Goal: Task Accomplishment & Management: Use online tool/utility

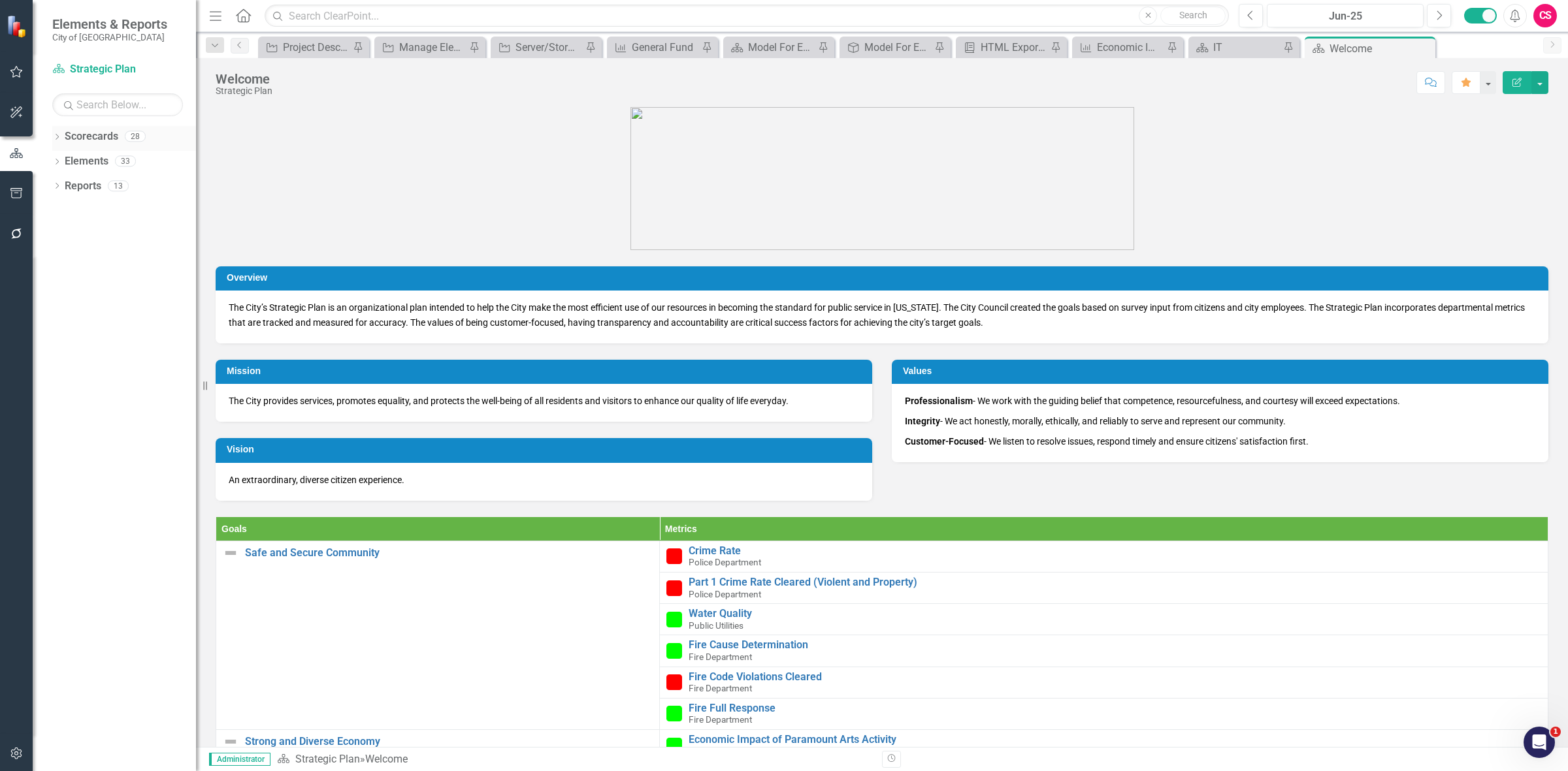
click at [96, 136] on link "Scorecards" at bounding box center [91, 137] width 54 height 15
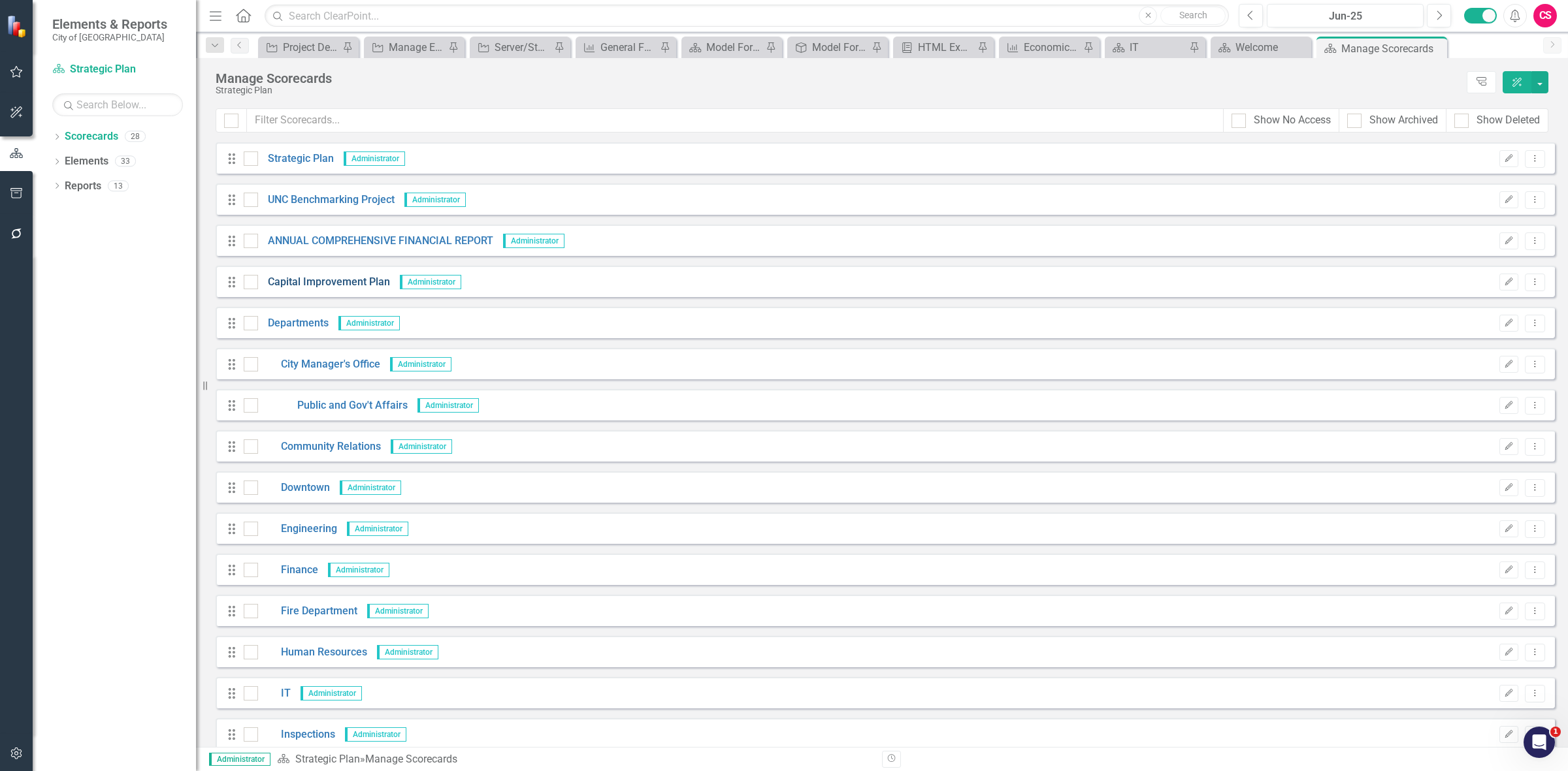
click at [321, 279] on link "Capital Improvement Plan" at bounding box center [324, 282] width 132 height 15
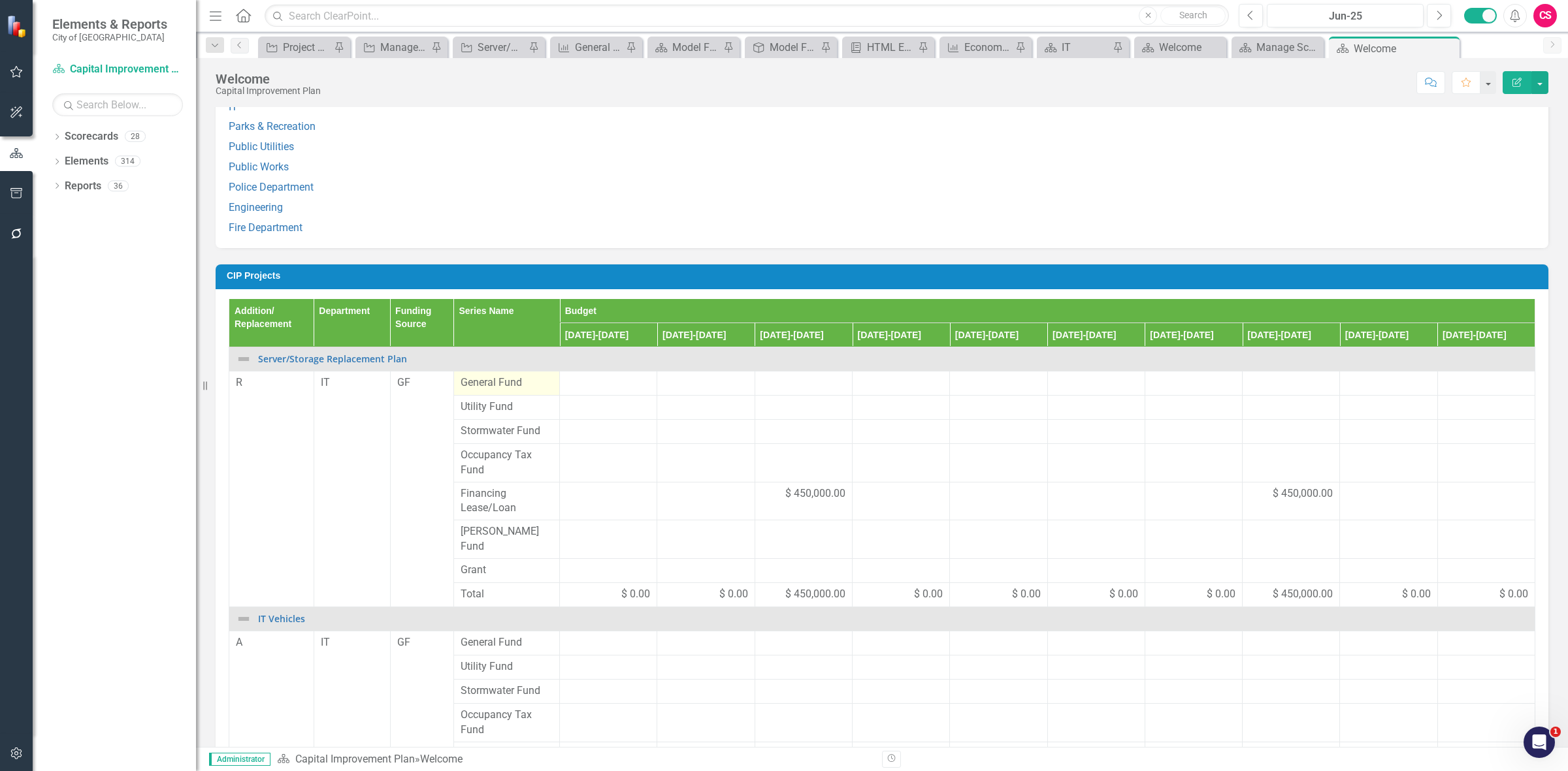
scroll to position [1062, 0]
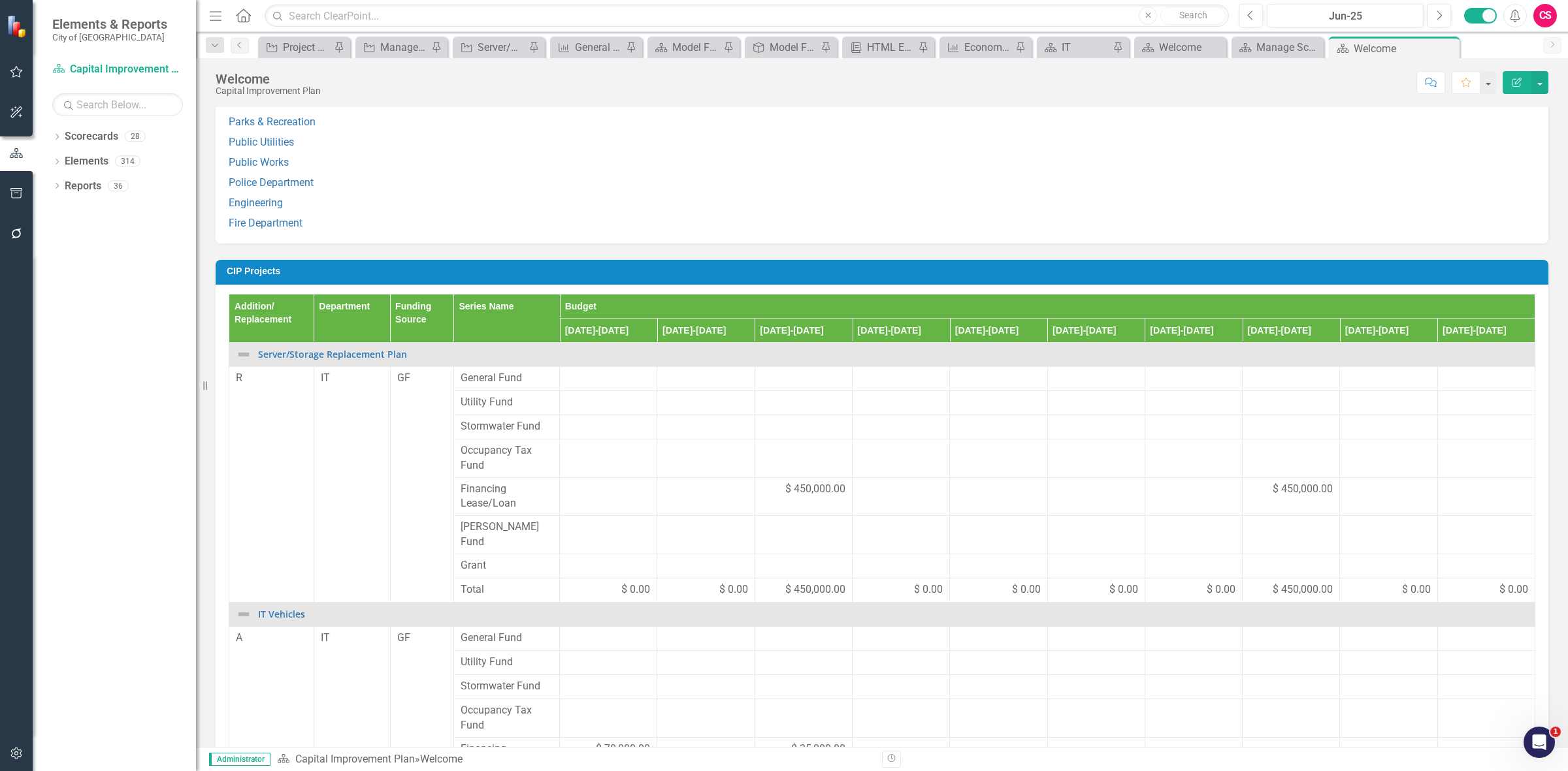
click at [616, 275] on h3 "CIP Projects" at bounding box center [885, 271] width 1315 height 10
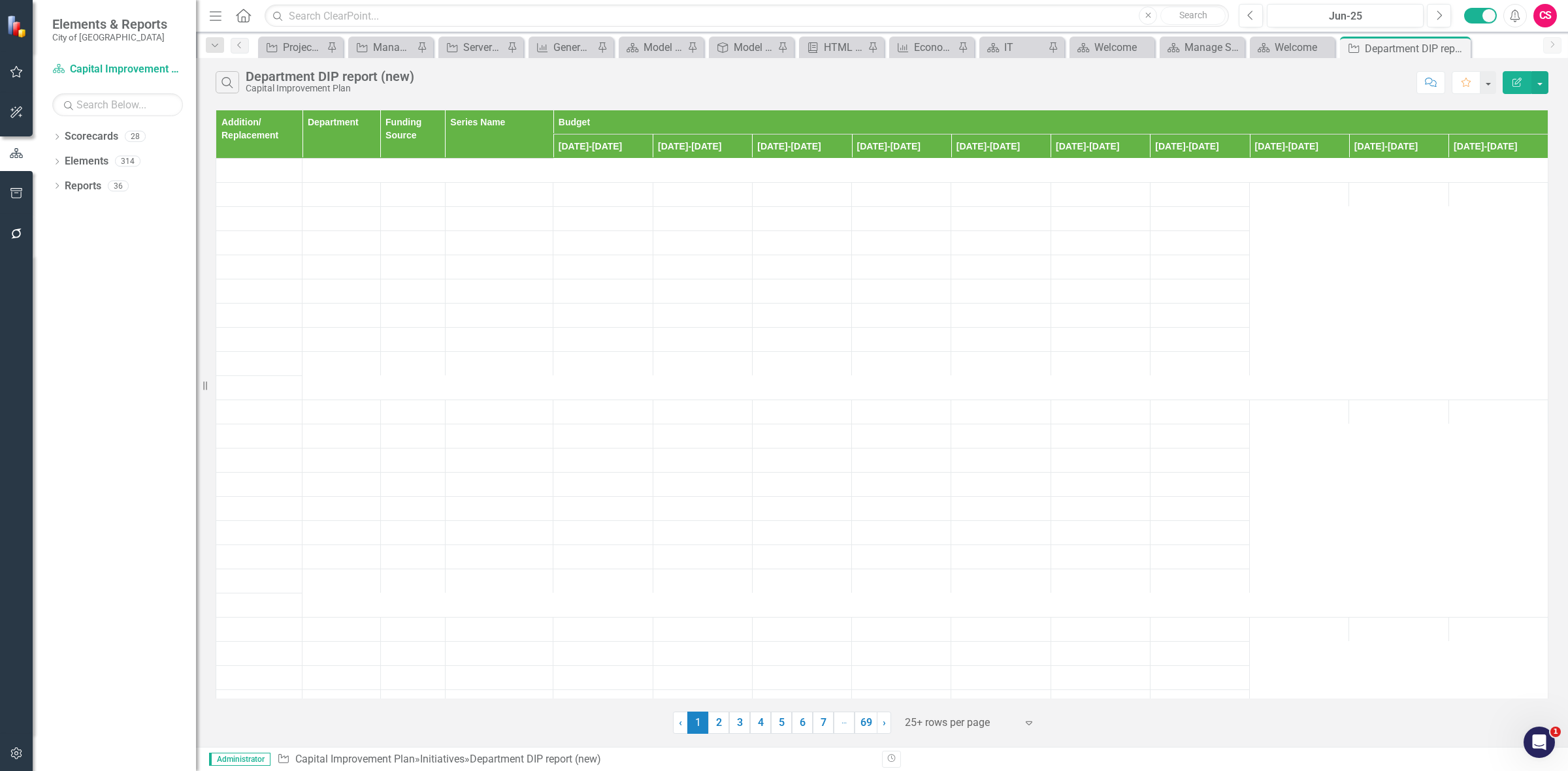
click at [1516, 84] on icon "button" at bounding box center [1516, 82] width 9 height 9
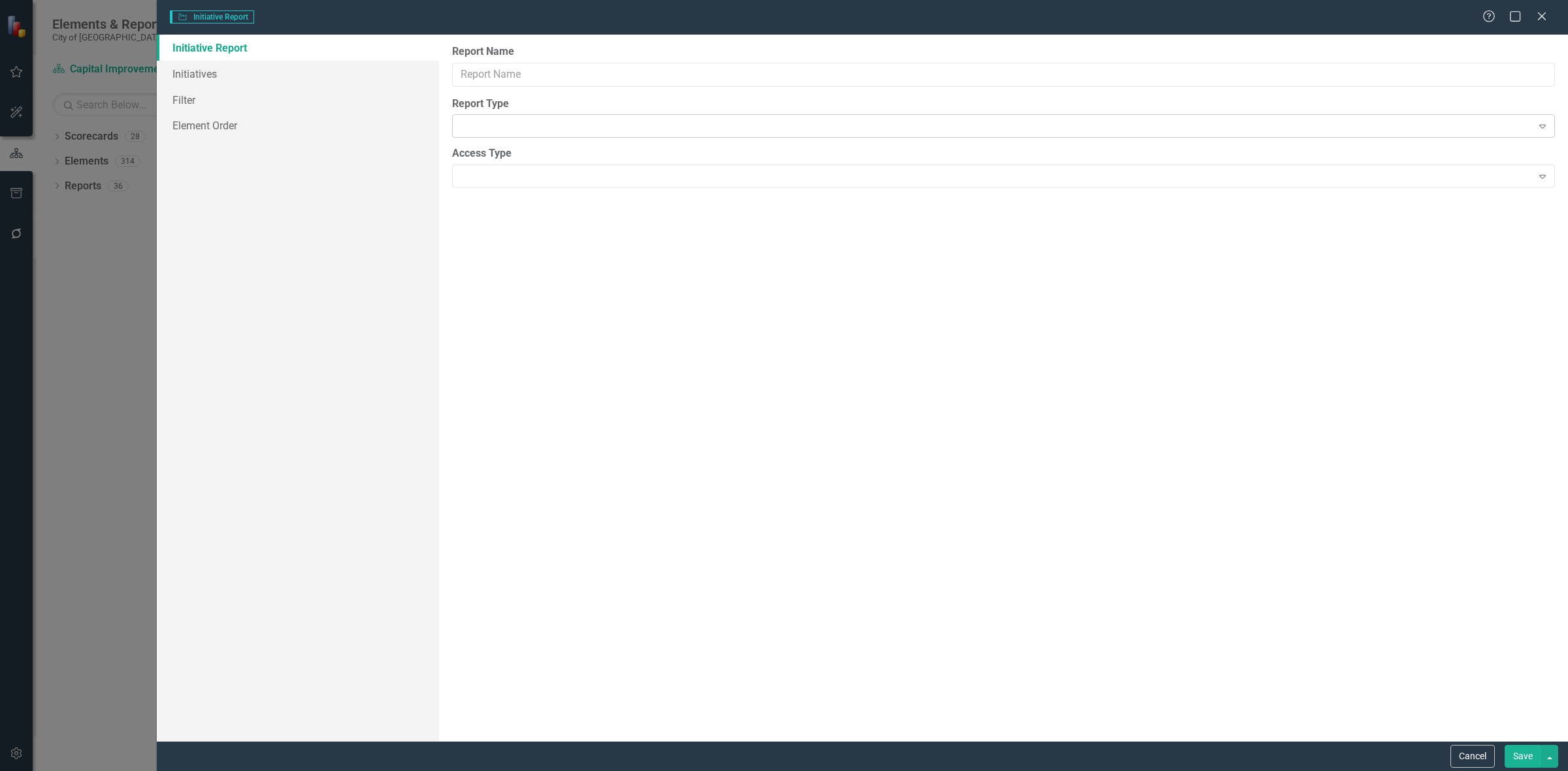
type input "Department DIP report (new)"
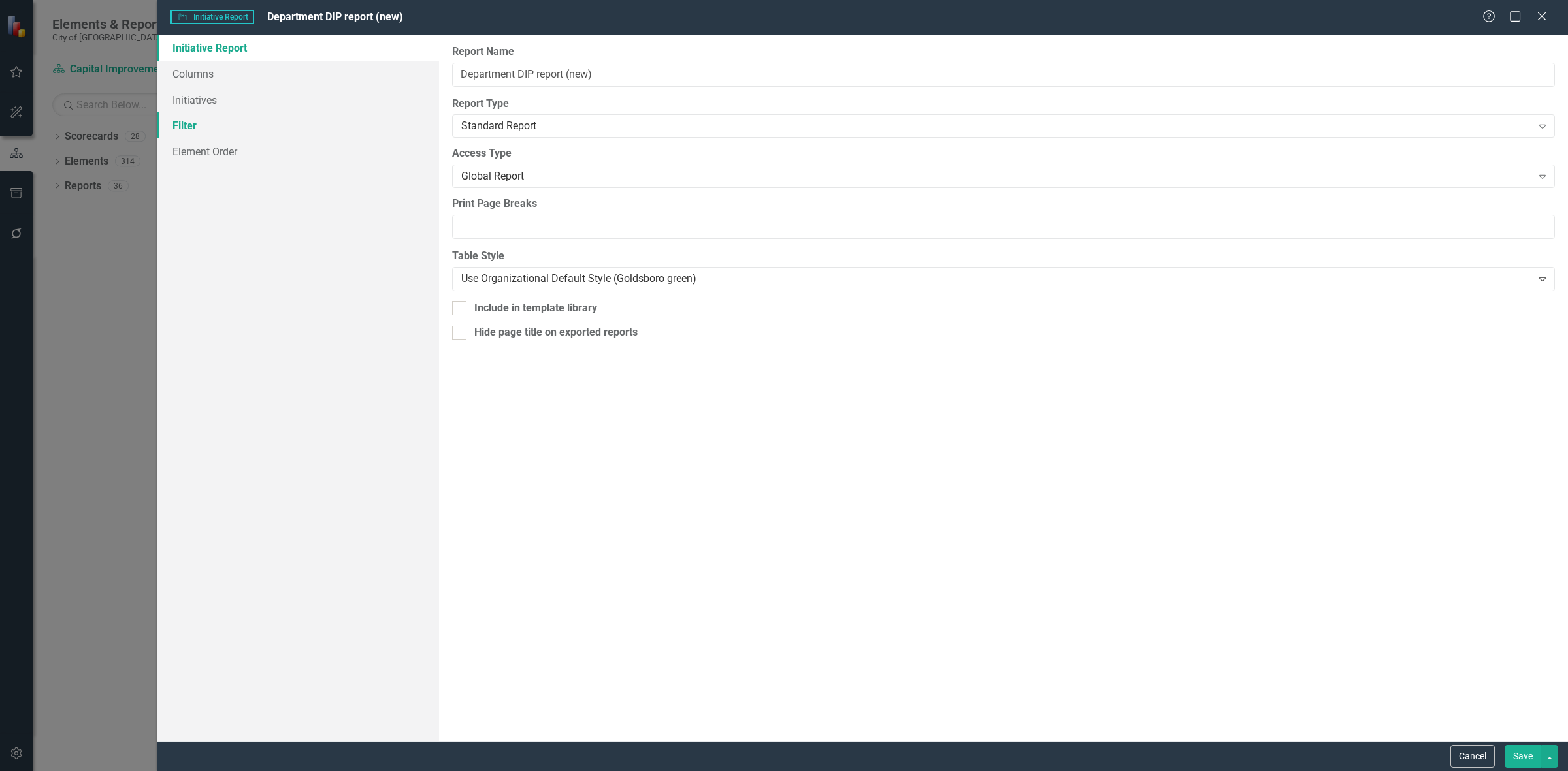
click at [340, 118] on link "Filter" at bounding box center [298, 126] width 283 height 26
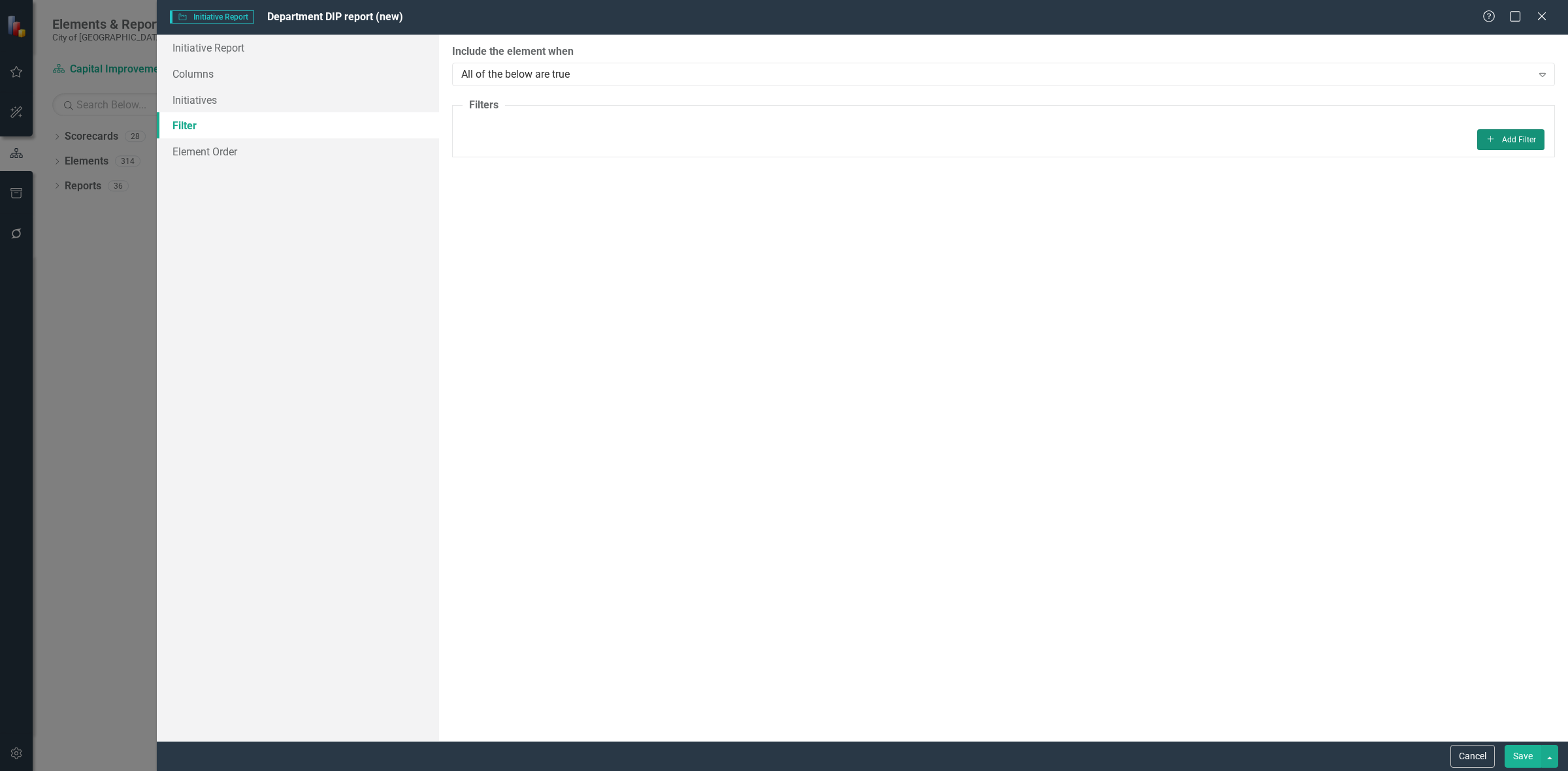
click at [1482, 139] on button "Add Add Filter" at bounding box center [1511, 140] width 68 height 21
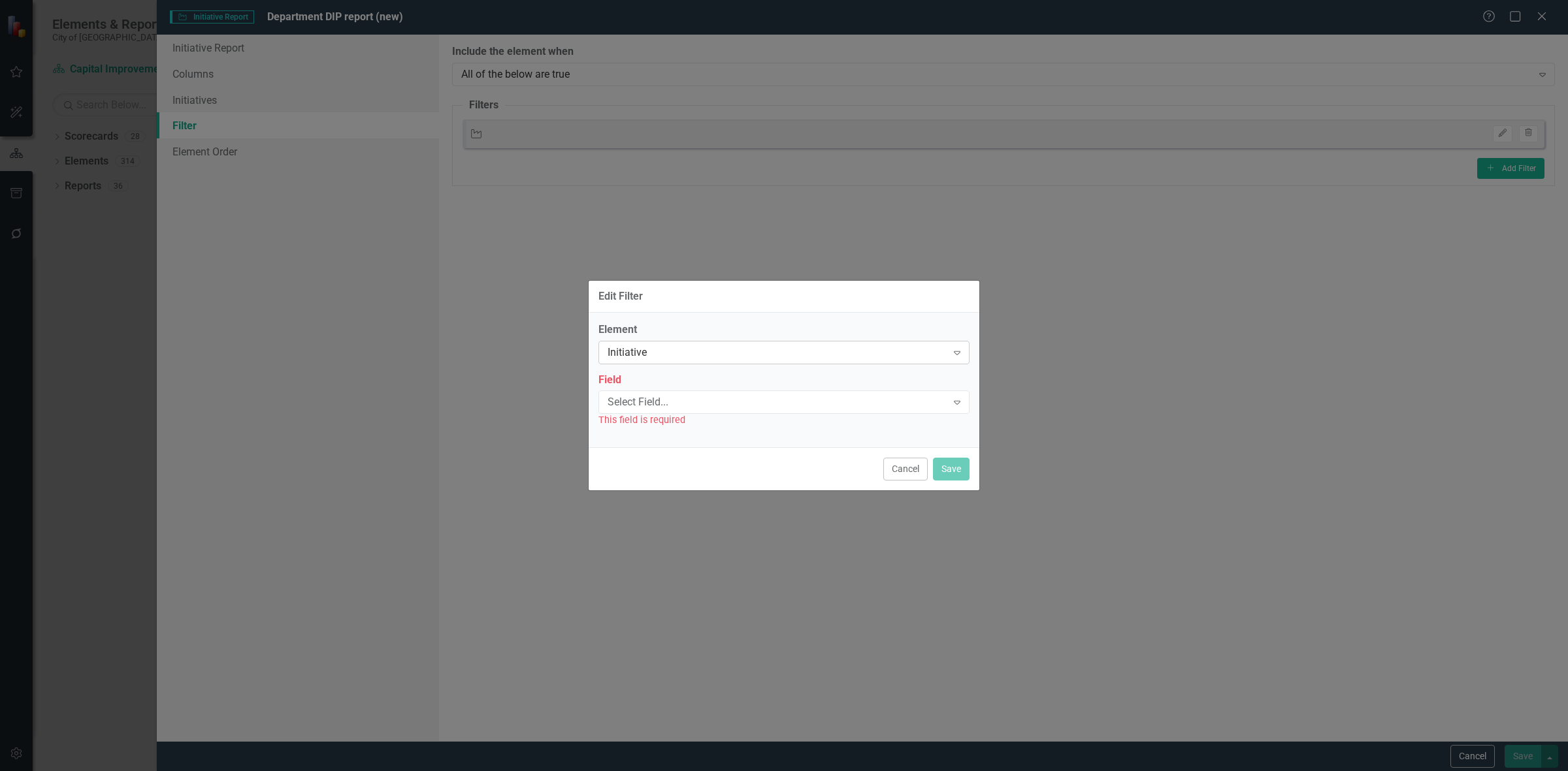
click at [730, 363] on div "Initiative Expand" at bounding box center [783, 353] width 371 height 23
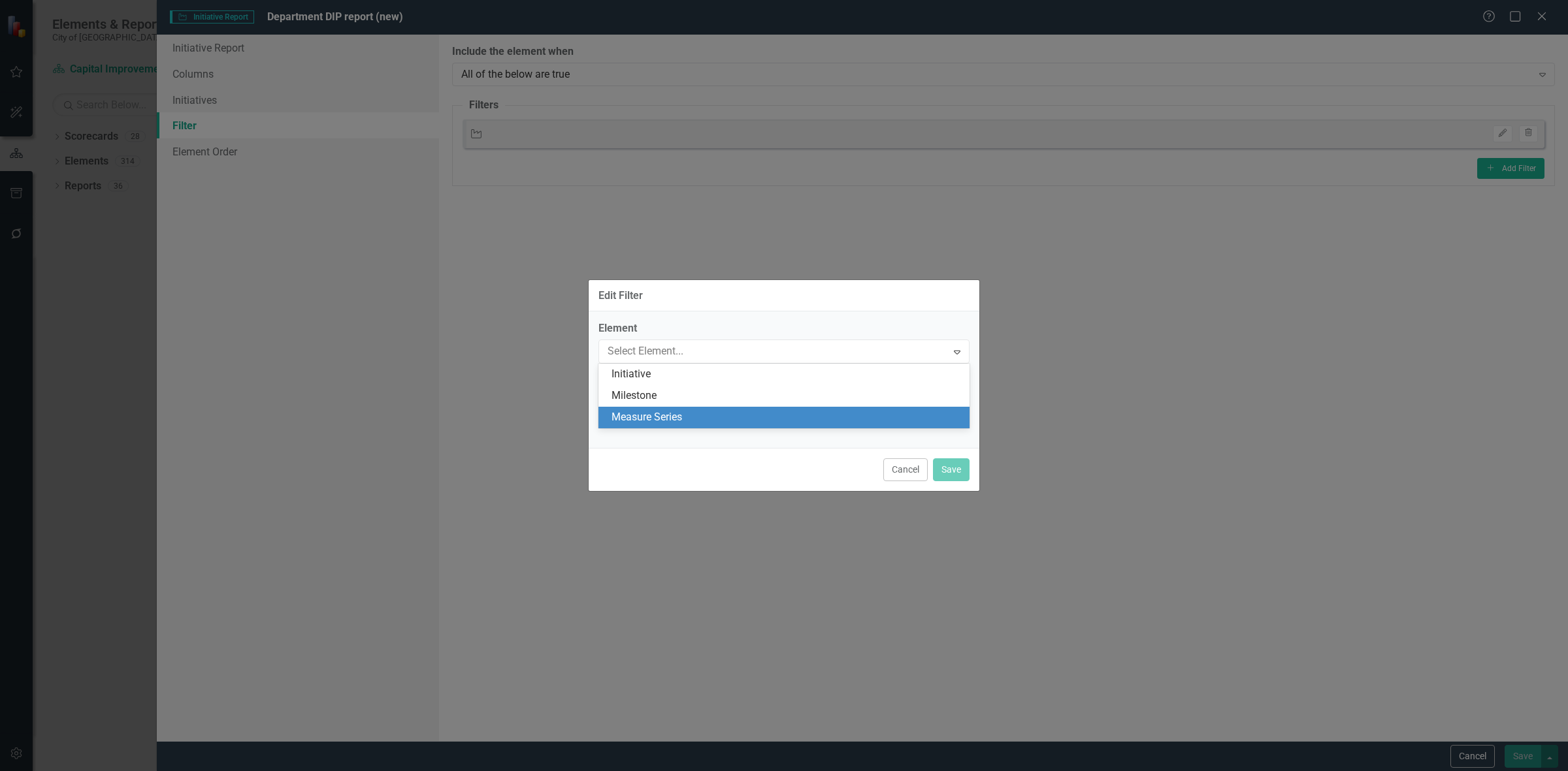
click at [699, 416] on div "Measure Series" at bounding box center [786, 418] width 350 height 15
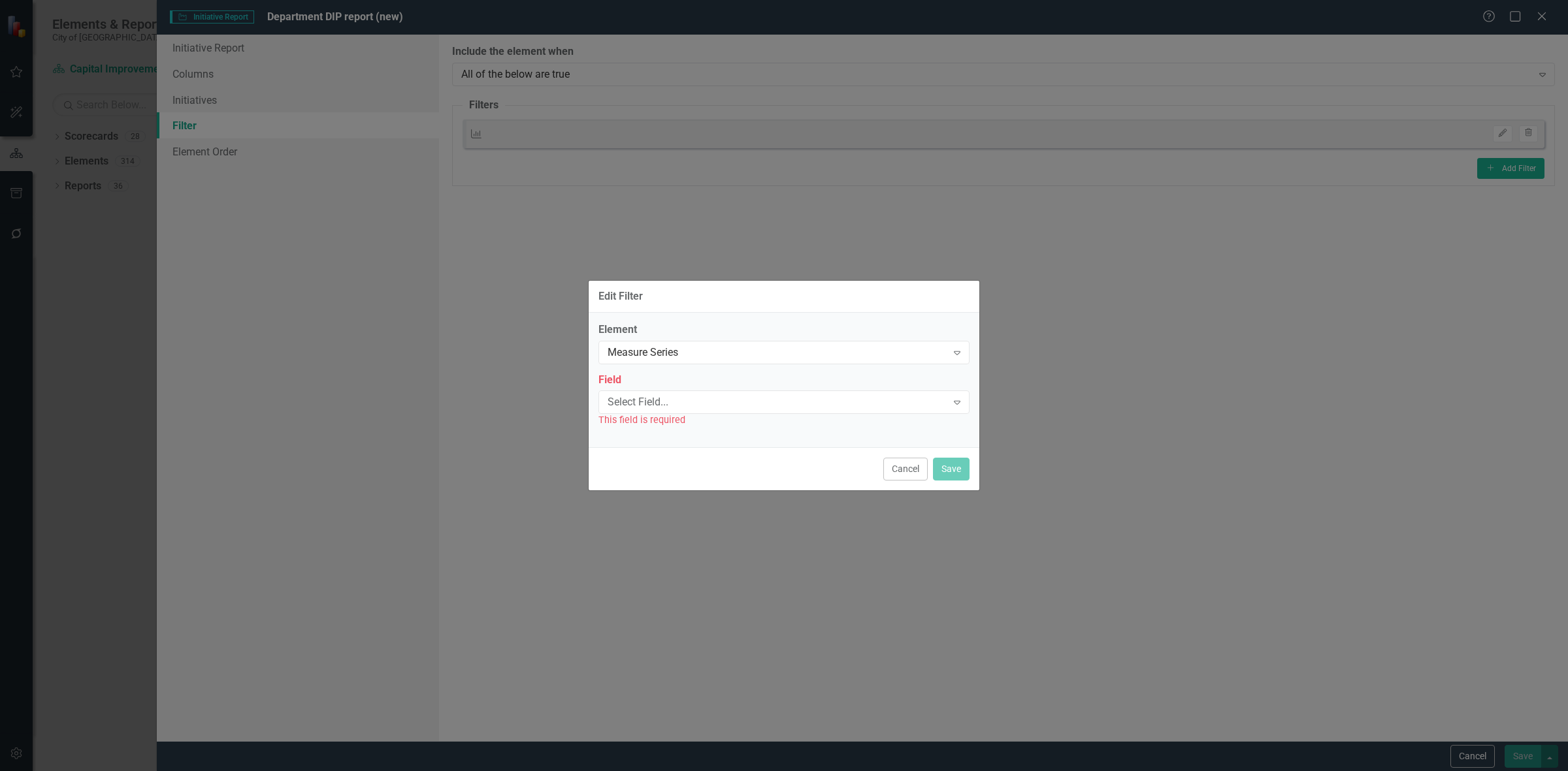
click at [691, 399] on div "Select Field..." at bounding box center [777, 402] width 339 height 15
click at [681, 423] on div "Name" at bounding box center [786, 425] width 350 height 15
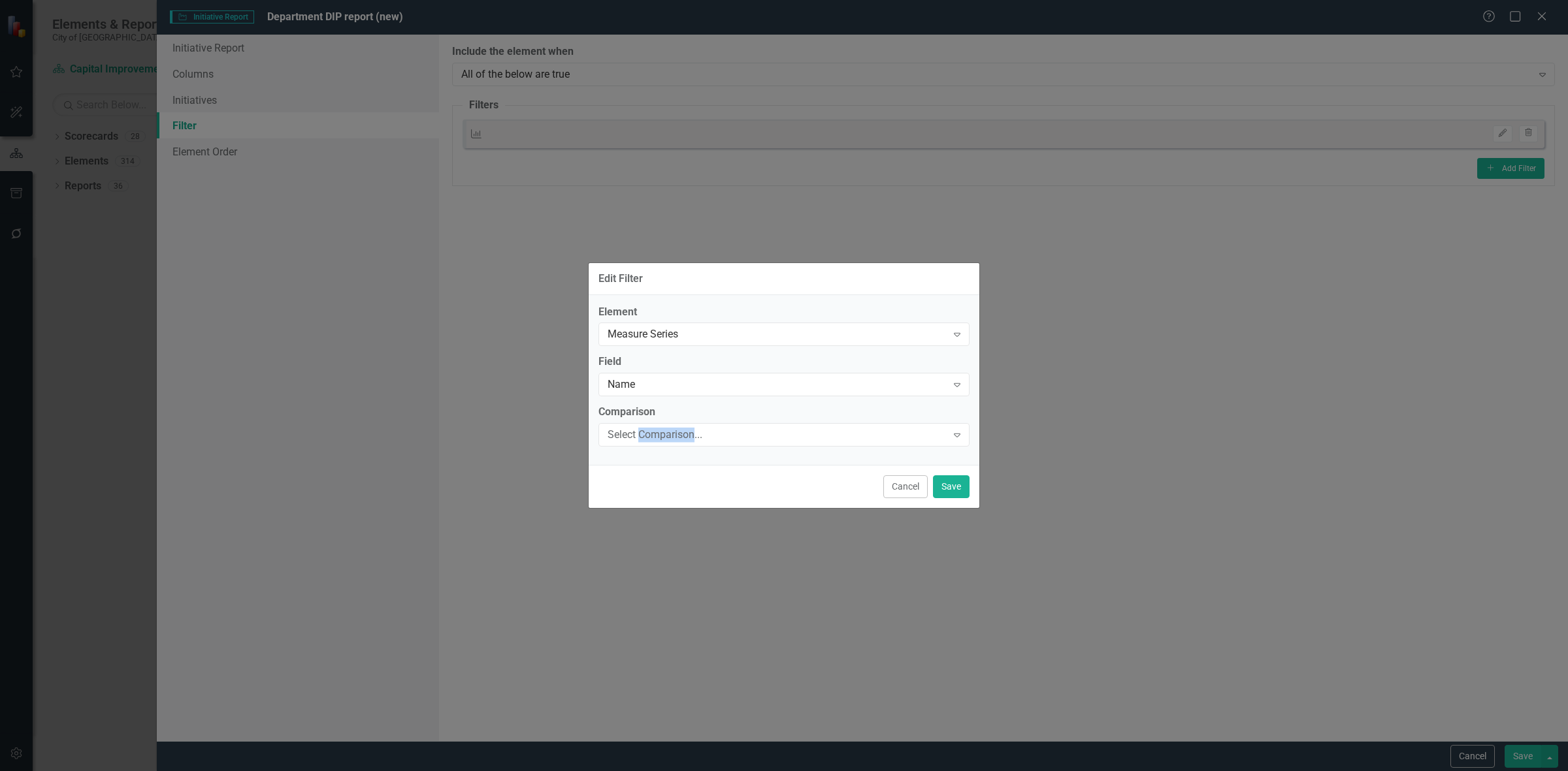
click at [681, 428] on div "Select Comparison..." at bounding box center [777, 435] width 339 height 15
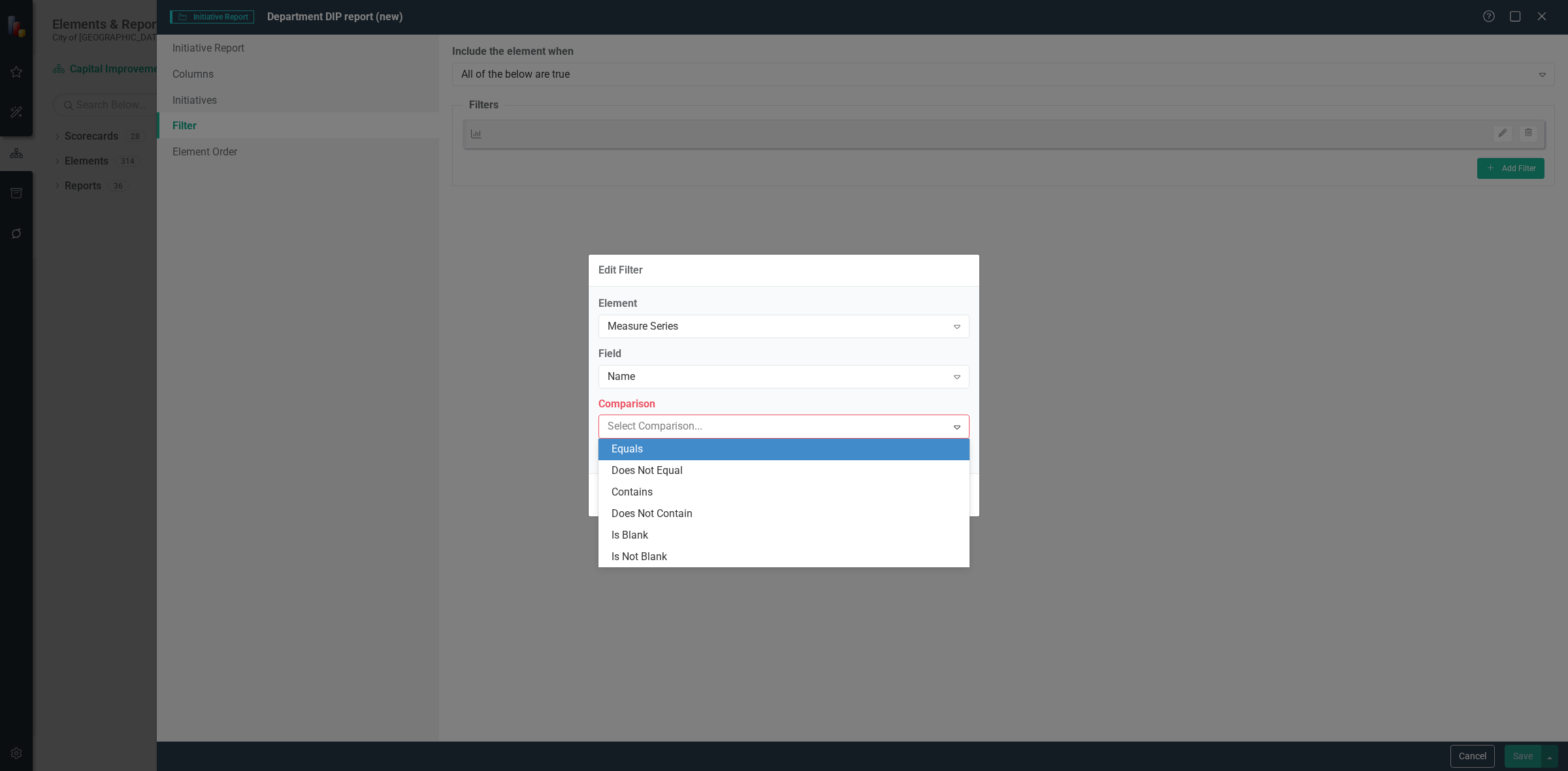
click at [681, 439] on div "Equals" at bounding box center [783, 449] width 371 height 22
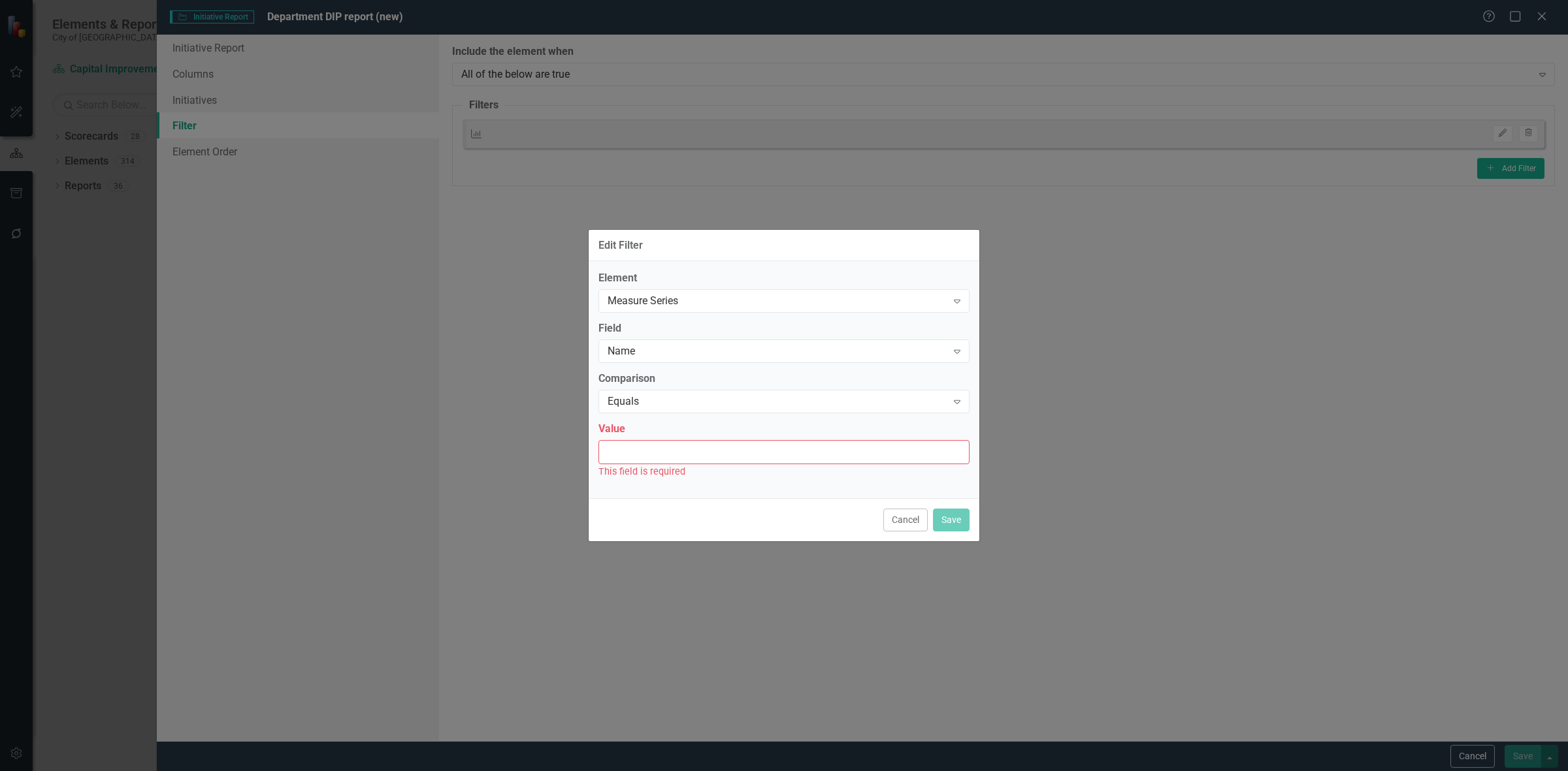
click at [676, 442] on input "Value" at bounding box center [783, 452] width 371 height 24
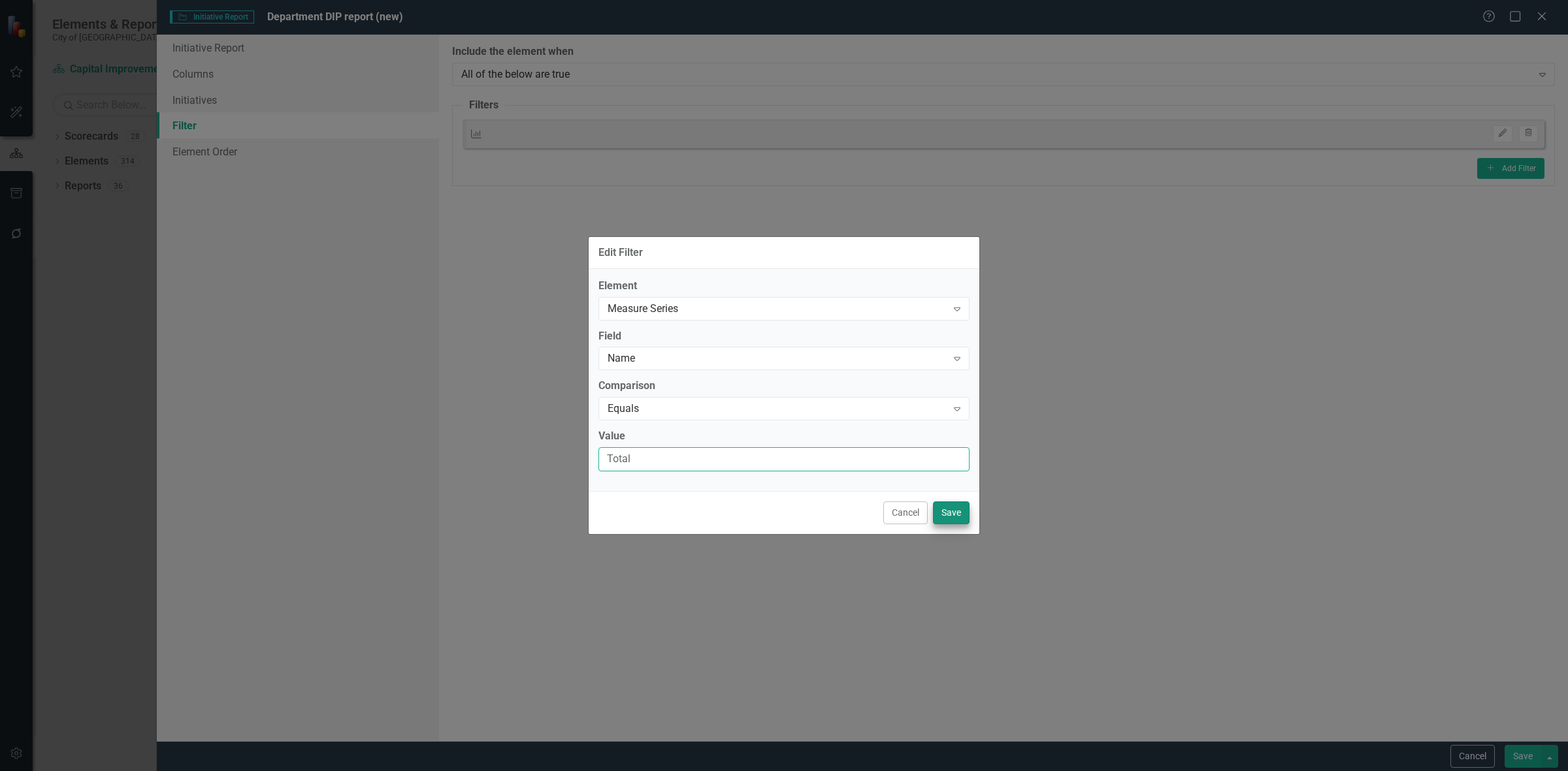
type input "Total"
click at [967, 508] on button "Save" at bounding box center [951, 513] width 36 height 23
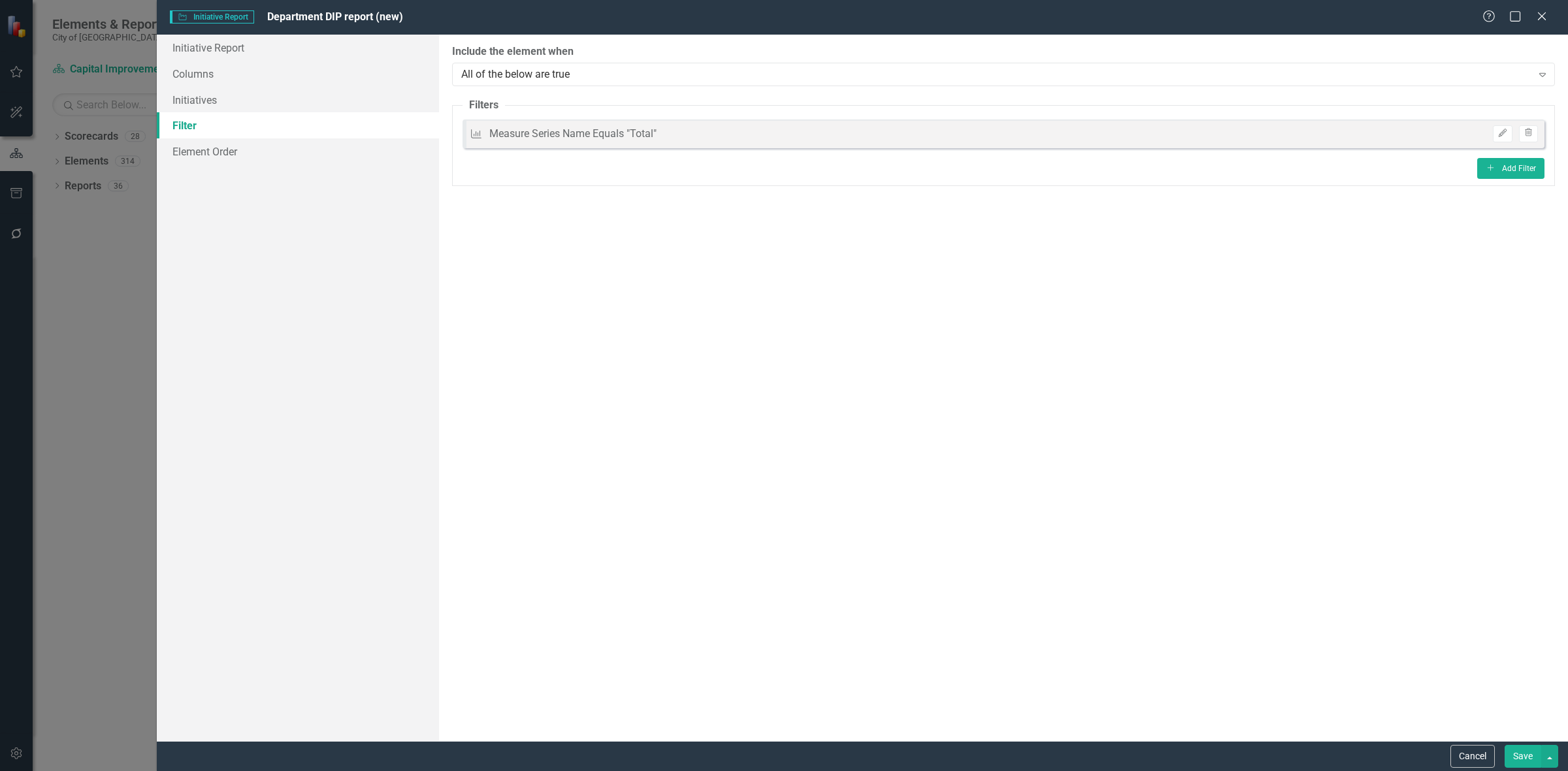
click at [1517, 757] on button "Save" at bounding box center [1522, 757] width 36 height 23
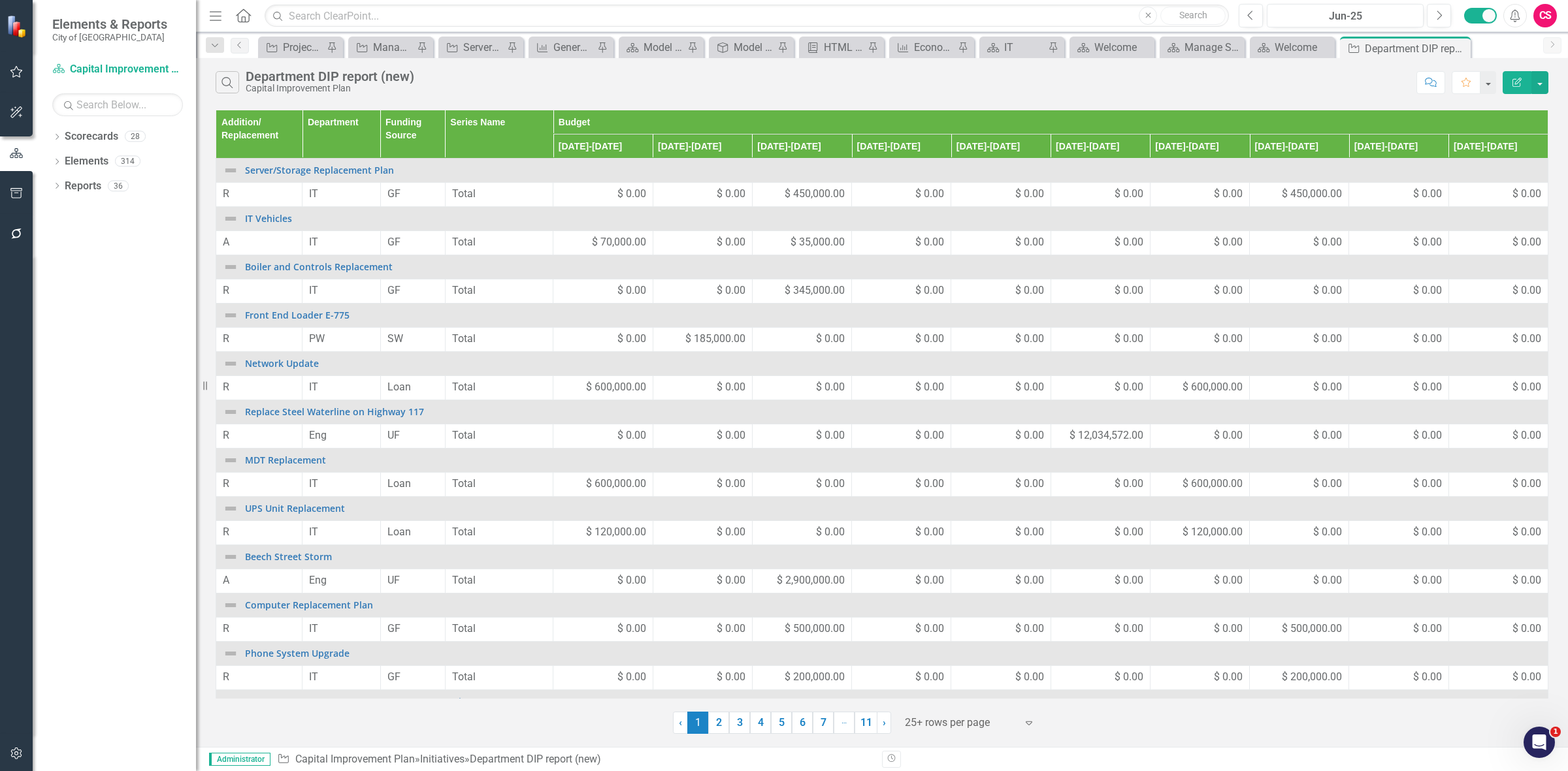
click at [1516, 84] on icon "Edit Report" at bounding box center [1516, 82] width 12 height 9
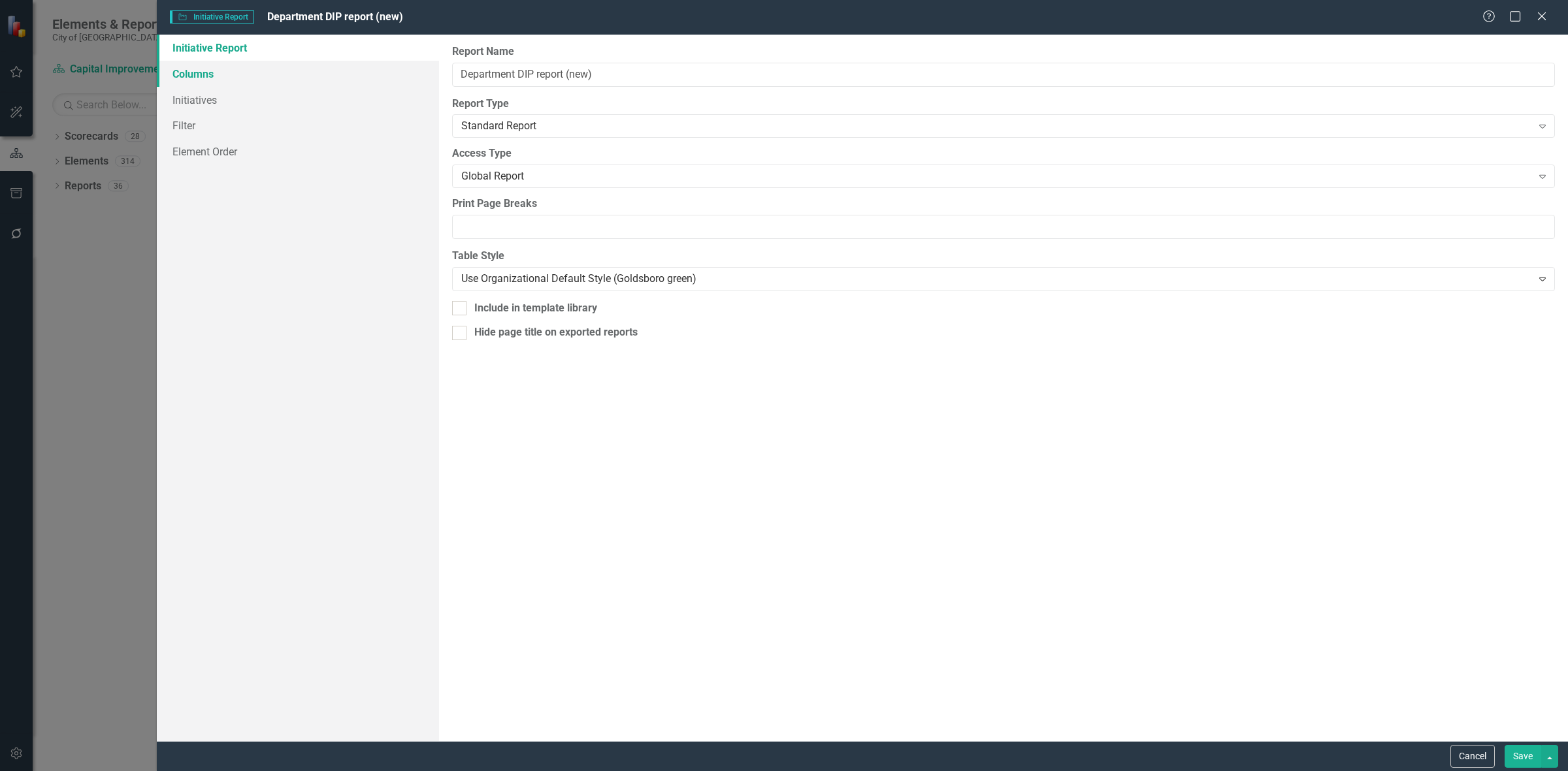
click at [274, 83] on link "Columns" at bounding box center [298, 73] width 283 height 26
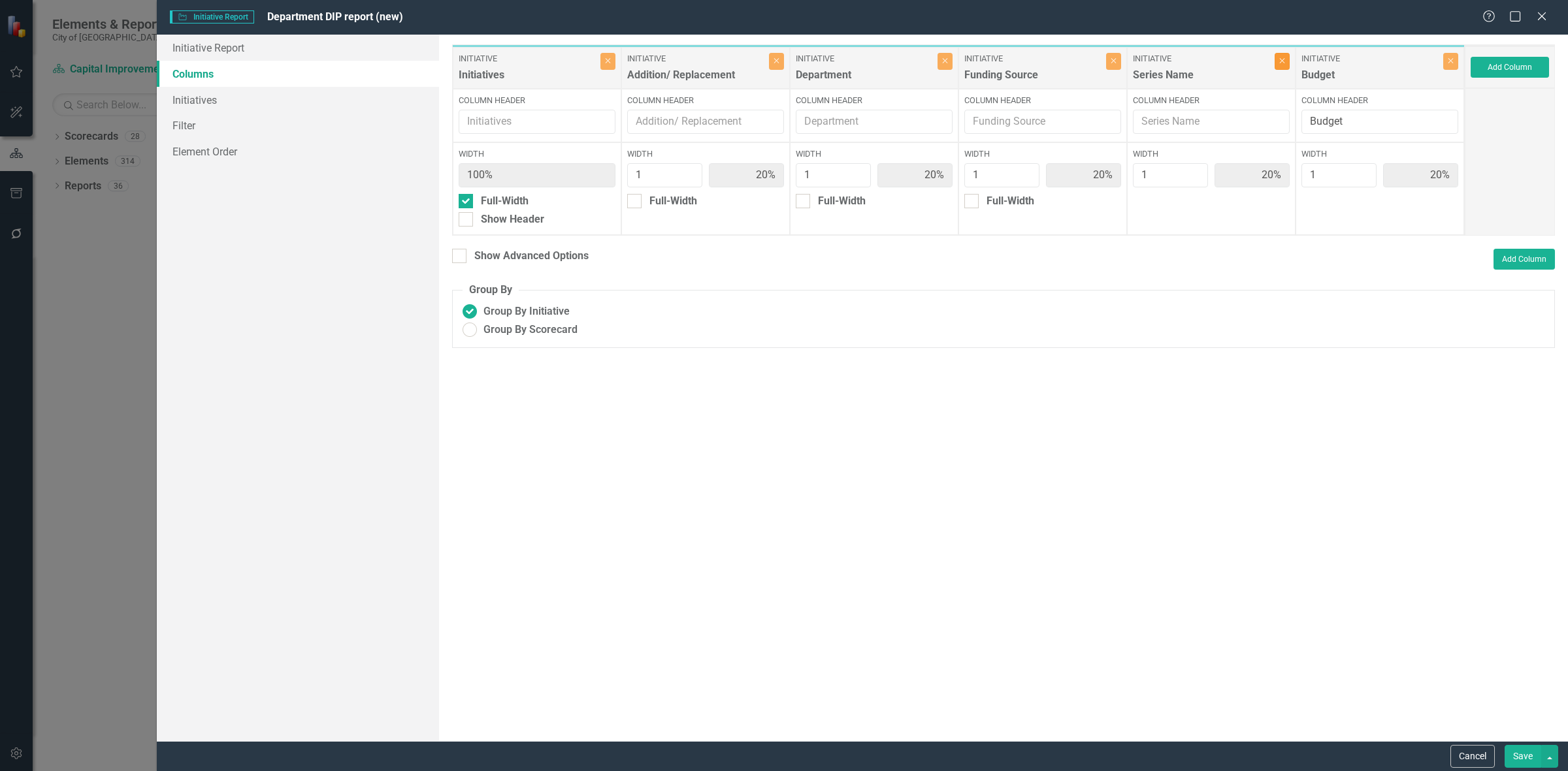
click at [1279, 64] on icon "Close" at bounding box center [1281, 61] width 6 height 8
type input "25%"
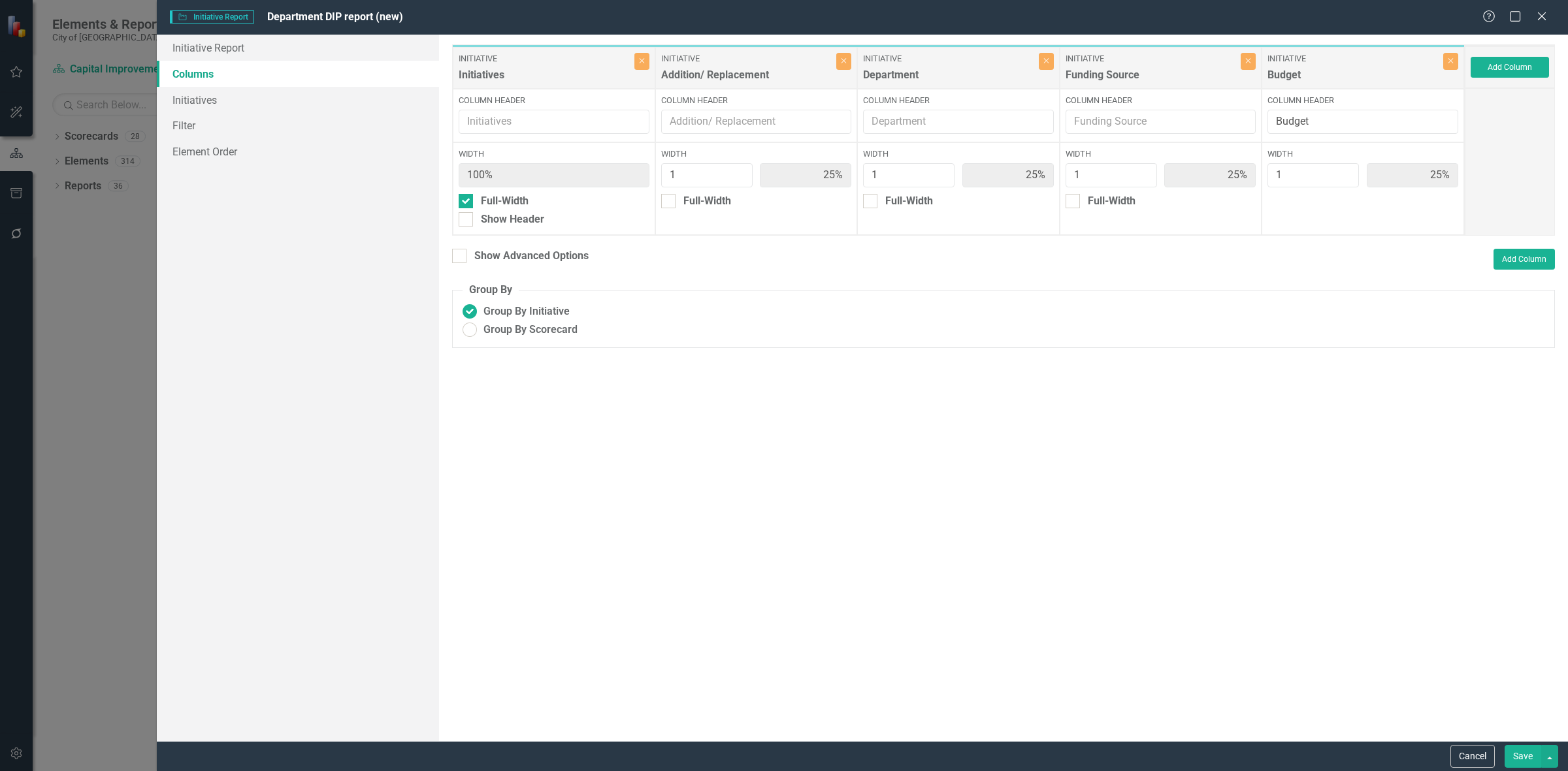
click at [1517, 750] on button "Save" at bounding box center [1522, 757] width 36 height 23
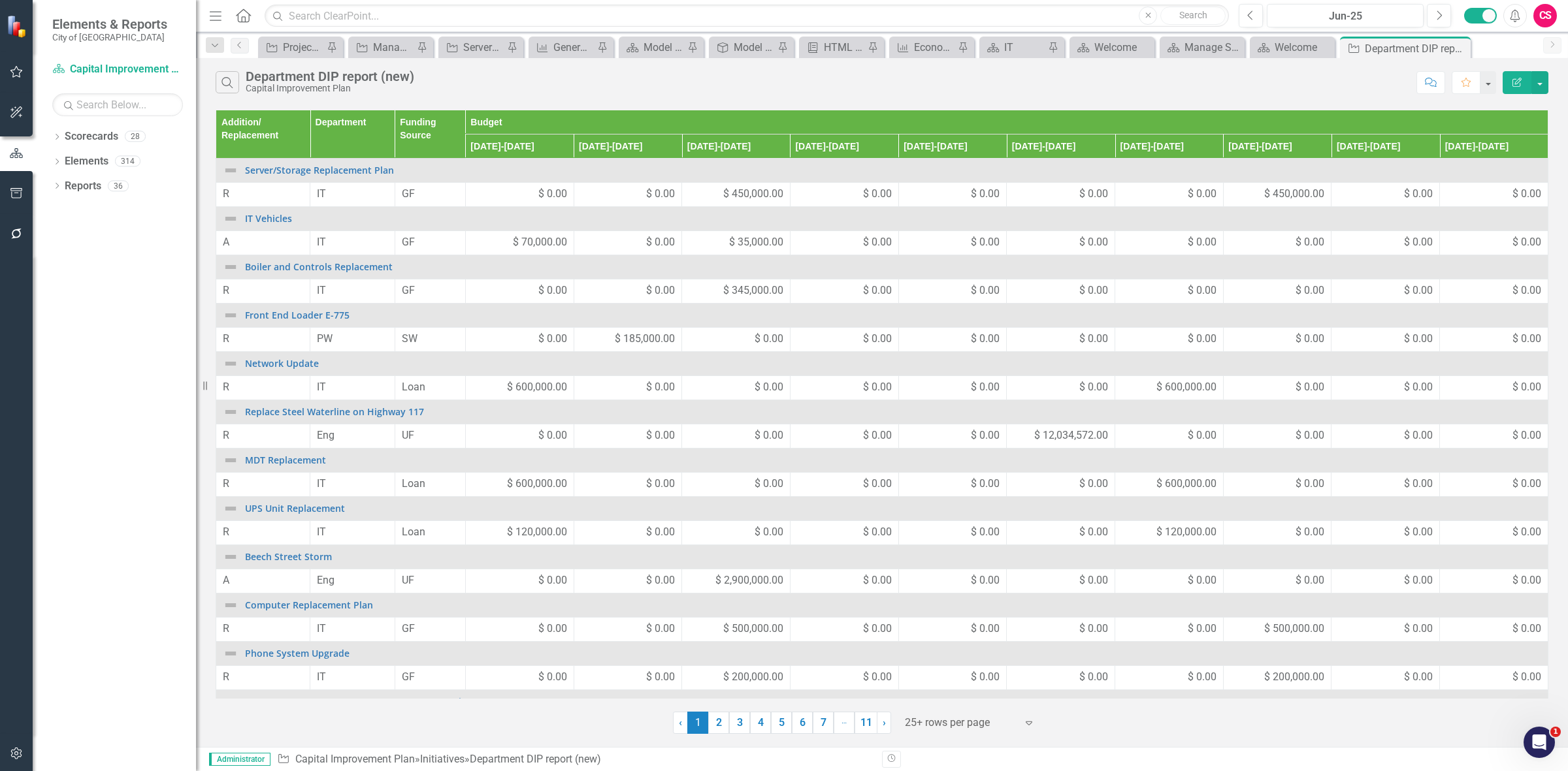
click at [1513, 78] on icon "Edit Report" at bounding box center [1516, 82] width 12 height 9
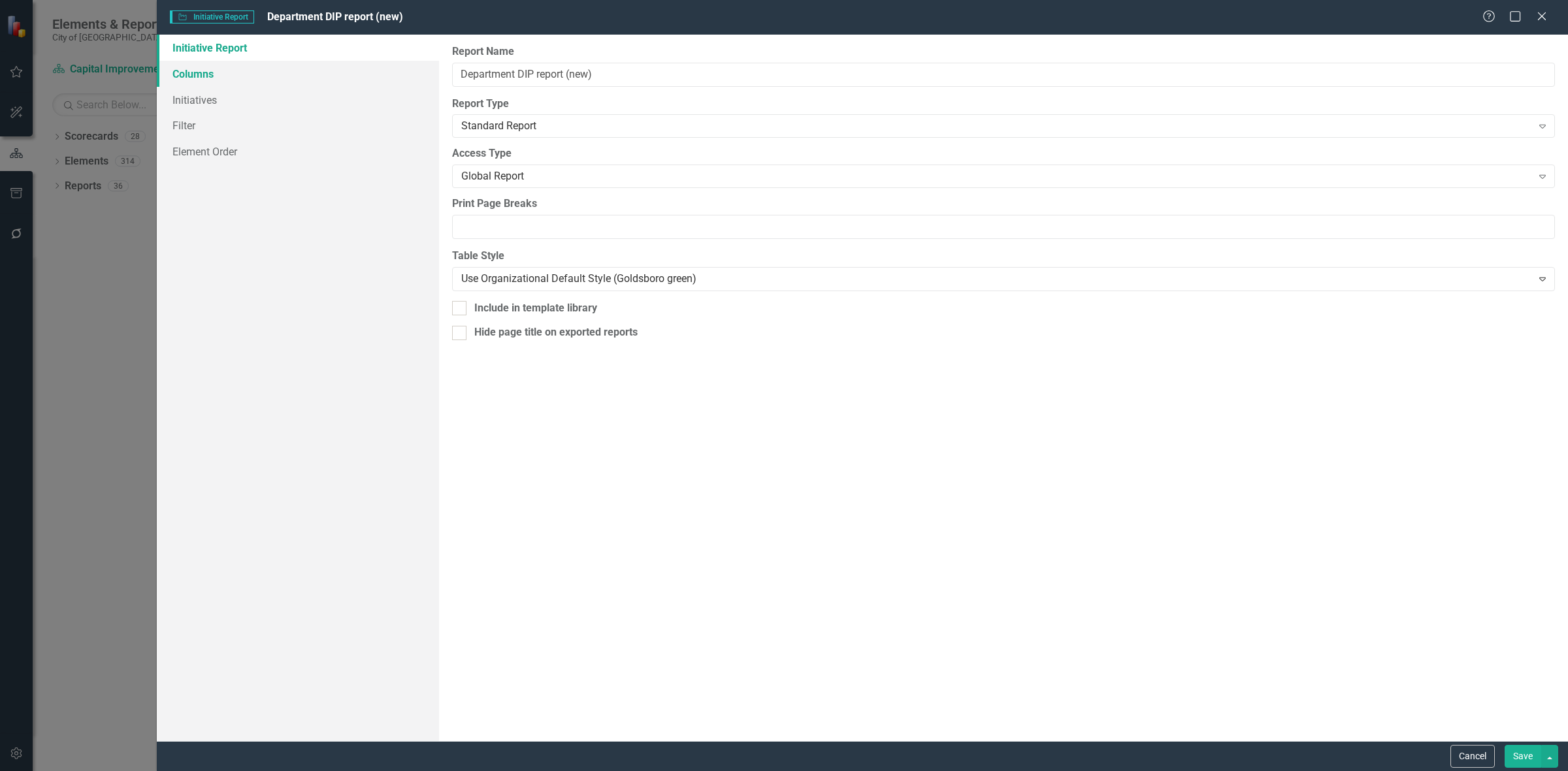
drag, startPoint x: 184, startPoint y: 71, endPoint x: 196, endPoint y: 72, distance: 12.0
click at [184, 71] on link "Columns" at bounding box center [298, 73] width 283 height 26
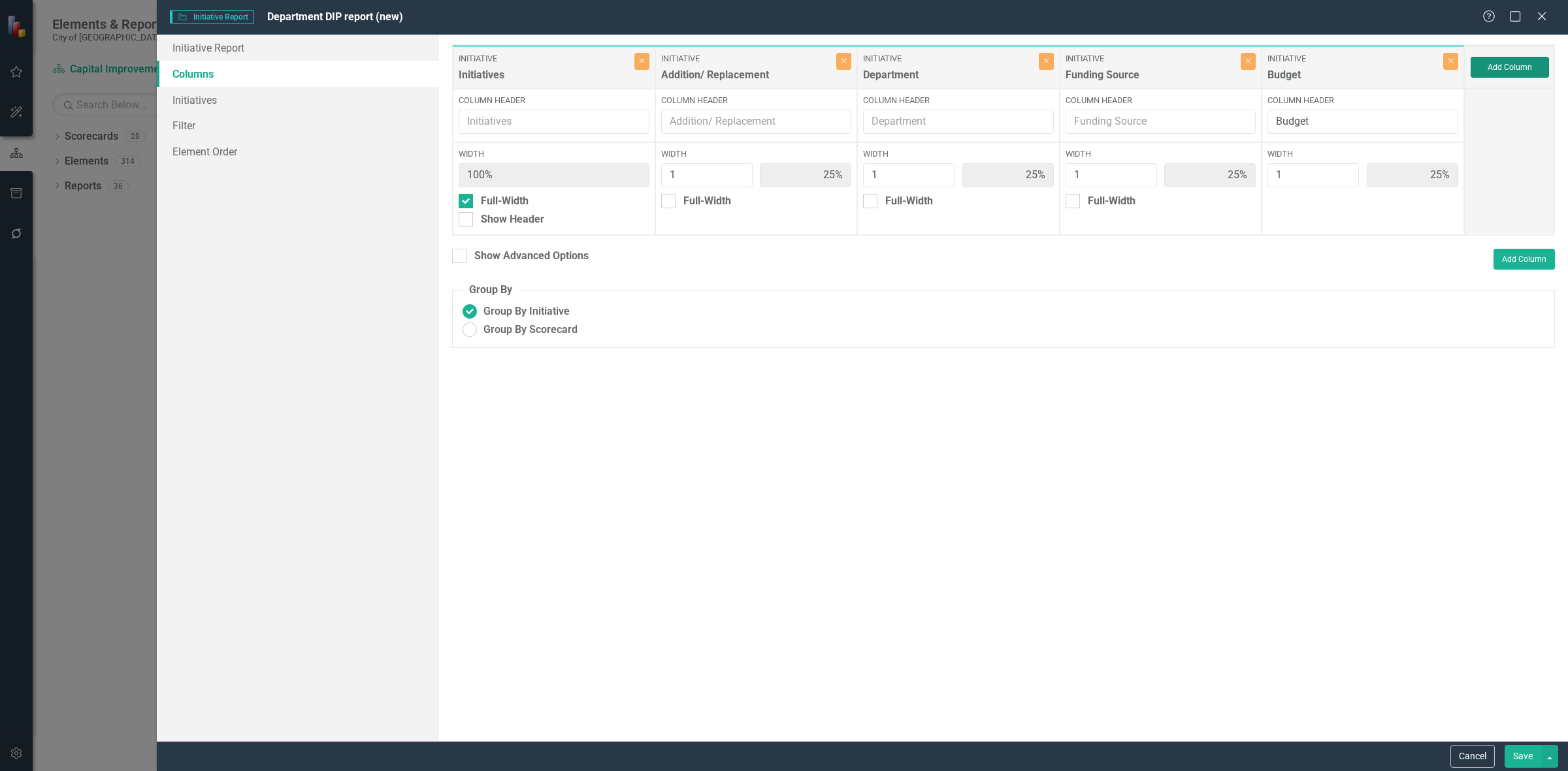
click at [1525, 68] on button "Add Column" at bounding box center [1509, 68] width 78 height 21
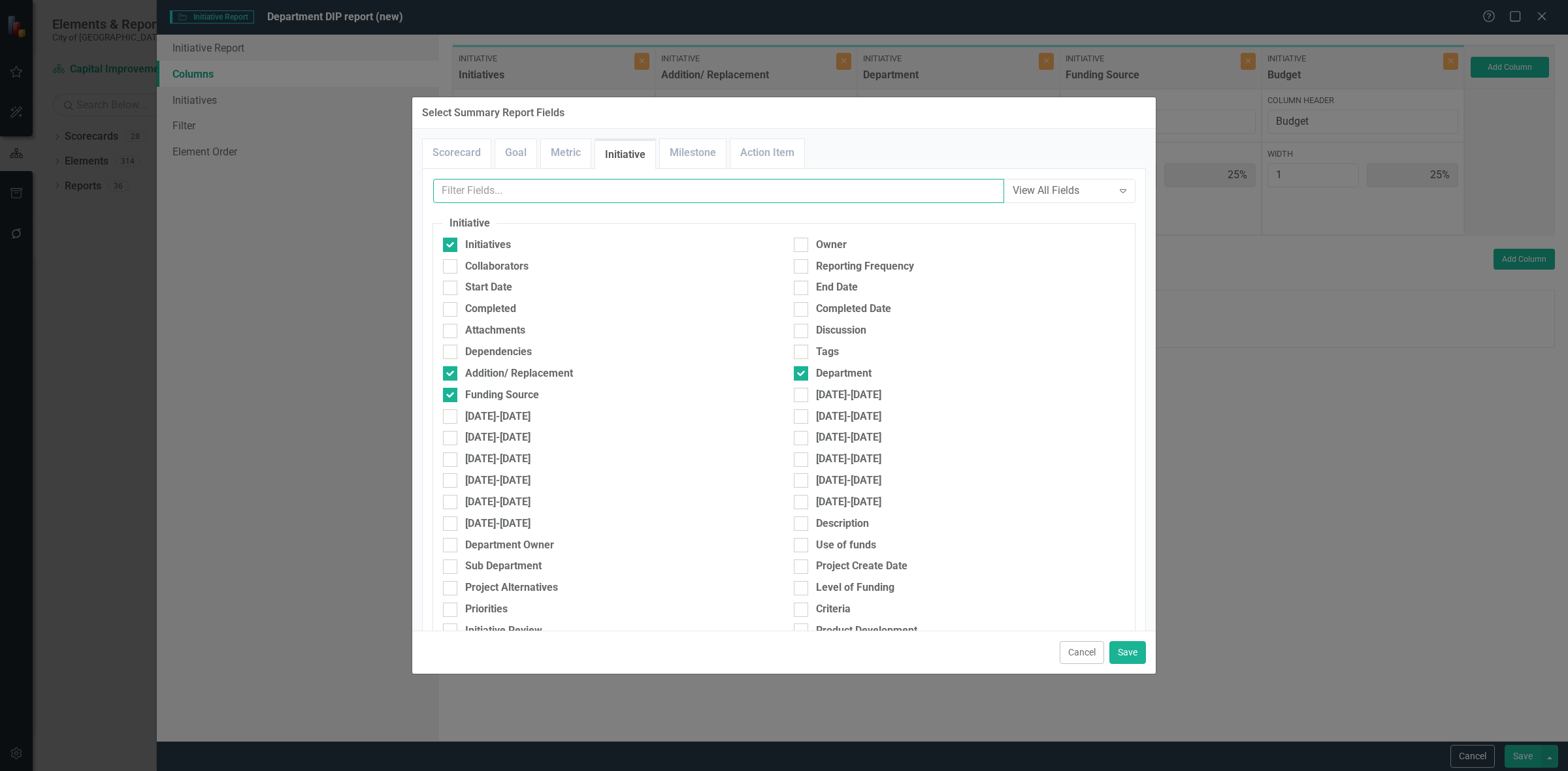
click at [510, 194] on input "text" at bounding box center [718, 191] width 571 height 24
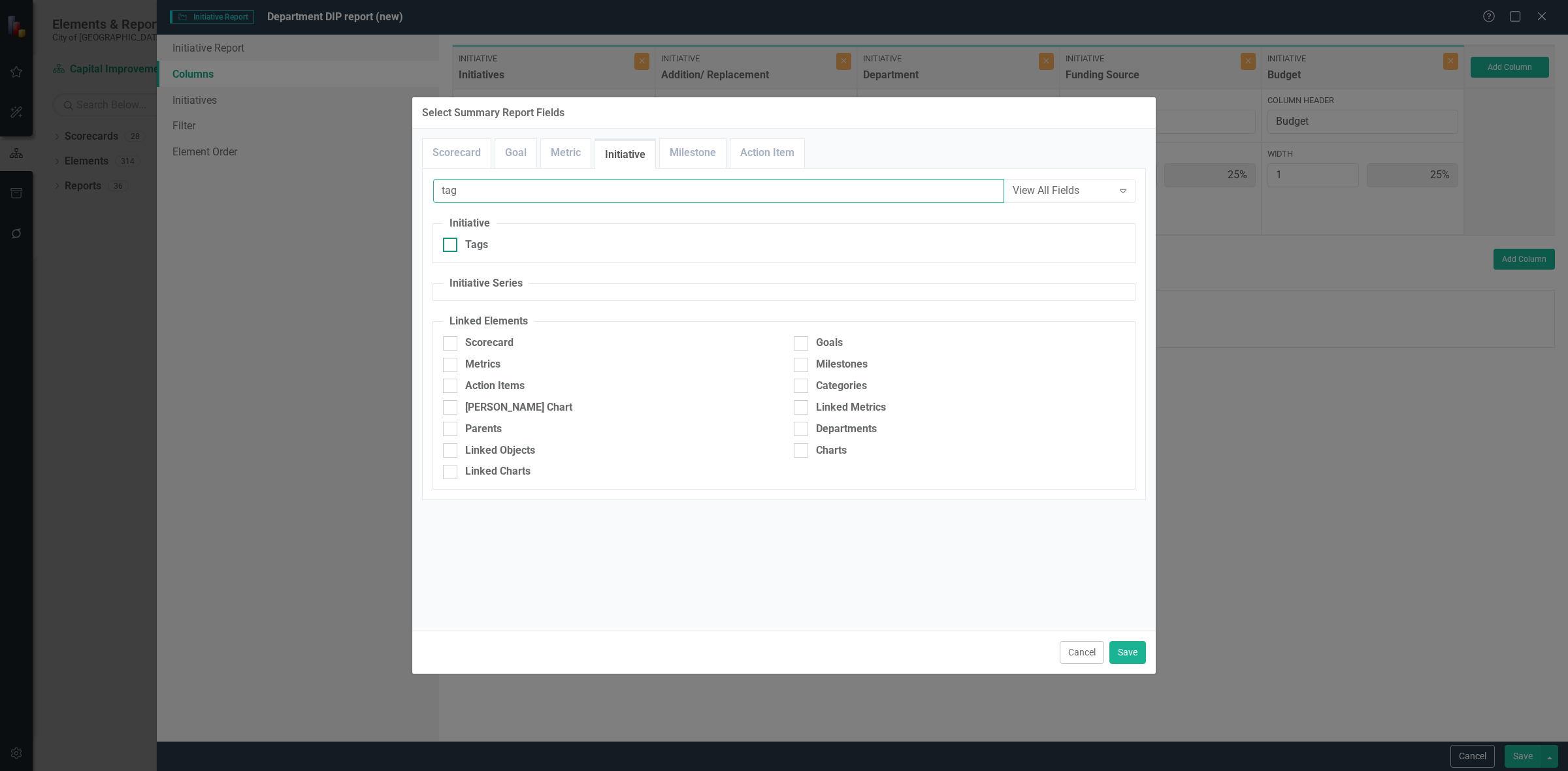
type input "tag"
click at [497, 250] on div "Tags" at bounding box center [608, 245] width 331 height 15
click at [452, 246] on input "Tags" at bounding box center [447, 241] width 9 height 9
checkbox input "true"
click at [1121, 638] on div "Cancel Save" at bounding box center [784, 653] width 744 height 43
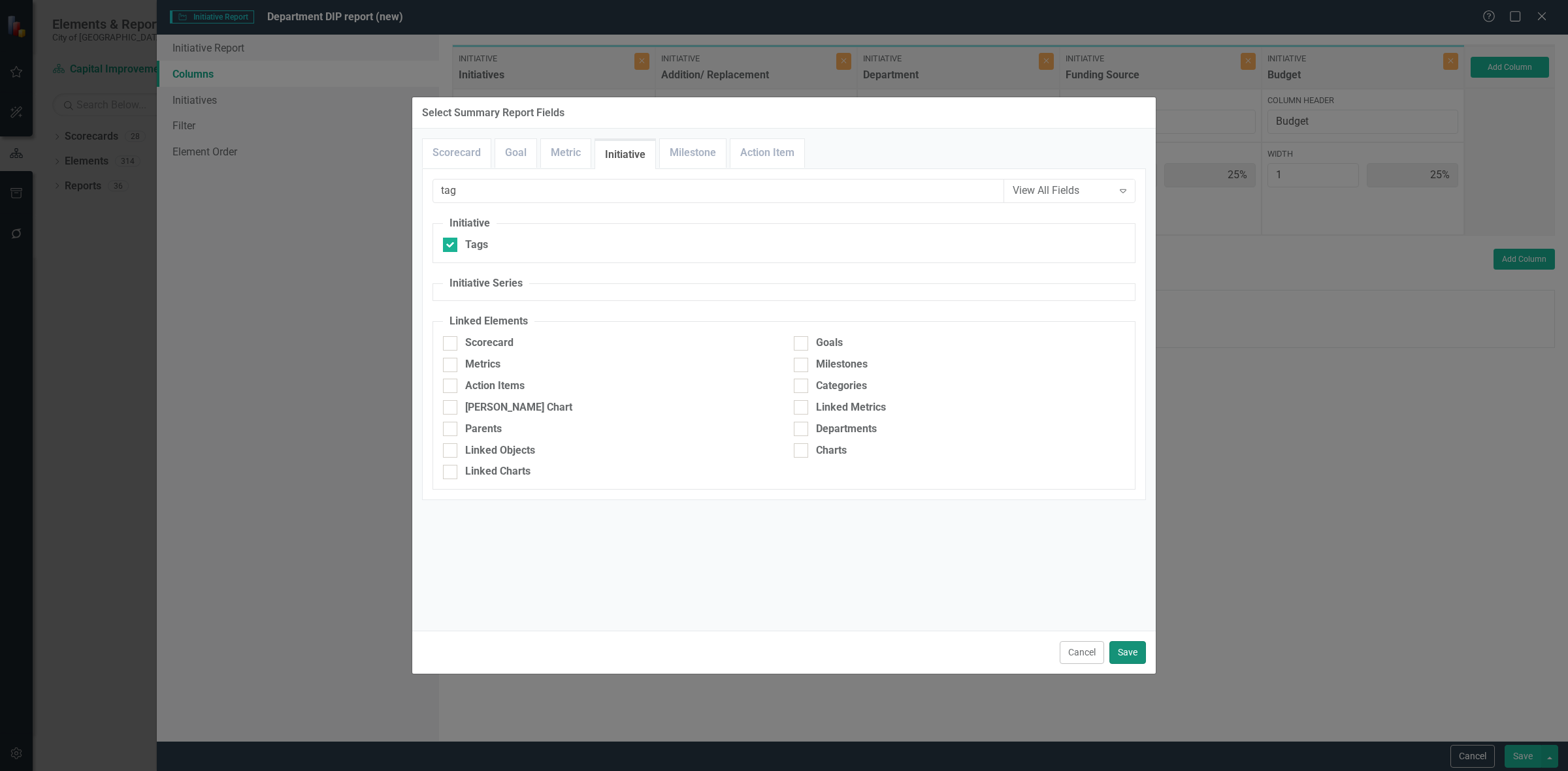
click at [1127, 649] on button "Save" at bounding box center [1127, 653] width 36 height 23
type input "20%"
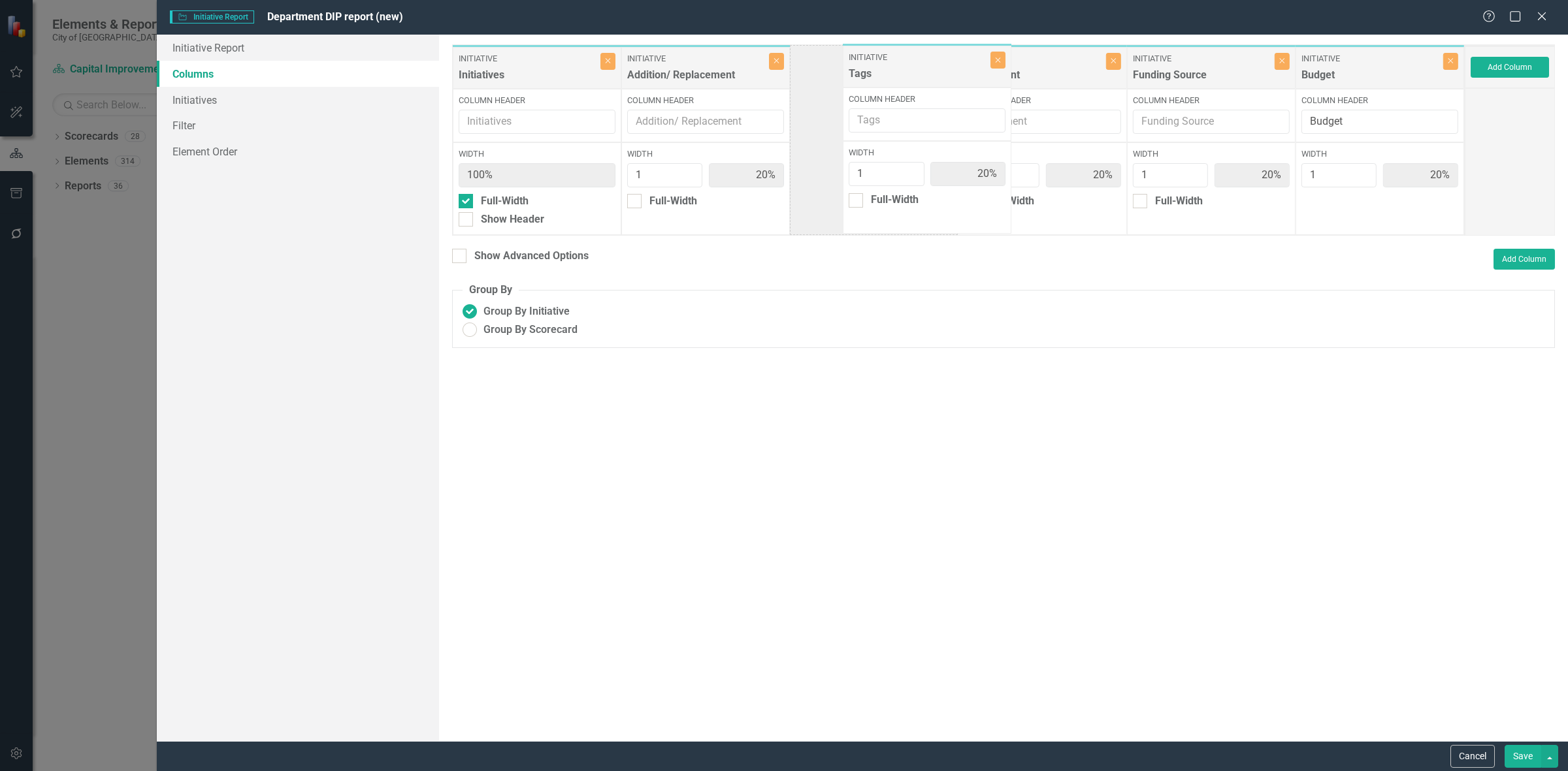
drag, startPoint x: 1336, startPoint y: 84, endPoint x: 873, endPoint y: 82, distance: 463.0
click at [873, 82] on div "Initiative Initiatives Close Column Header Width 100% Full-Width Show Header In…" at bounding box center [959, 140] width 1013 height 192
click at [1279, 65] on button "Close" at bounding box center [1281, 61] width 15 height 17
type input "25%"
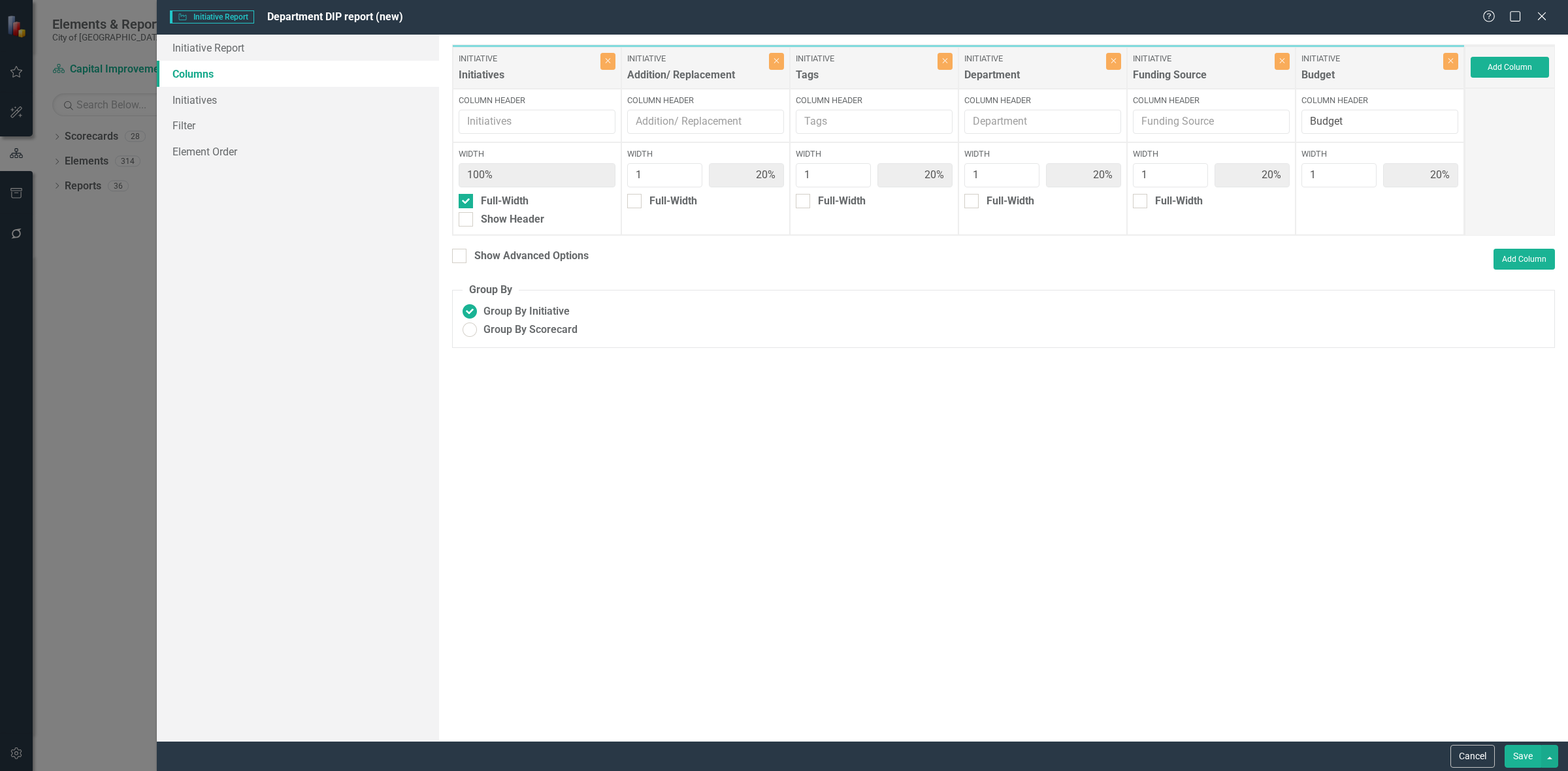
type input "25%"
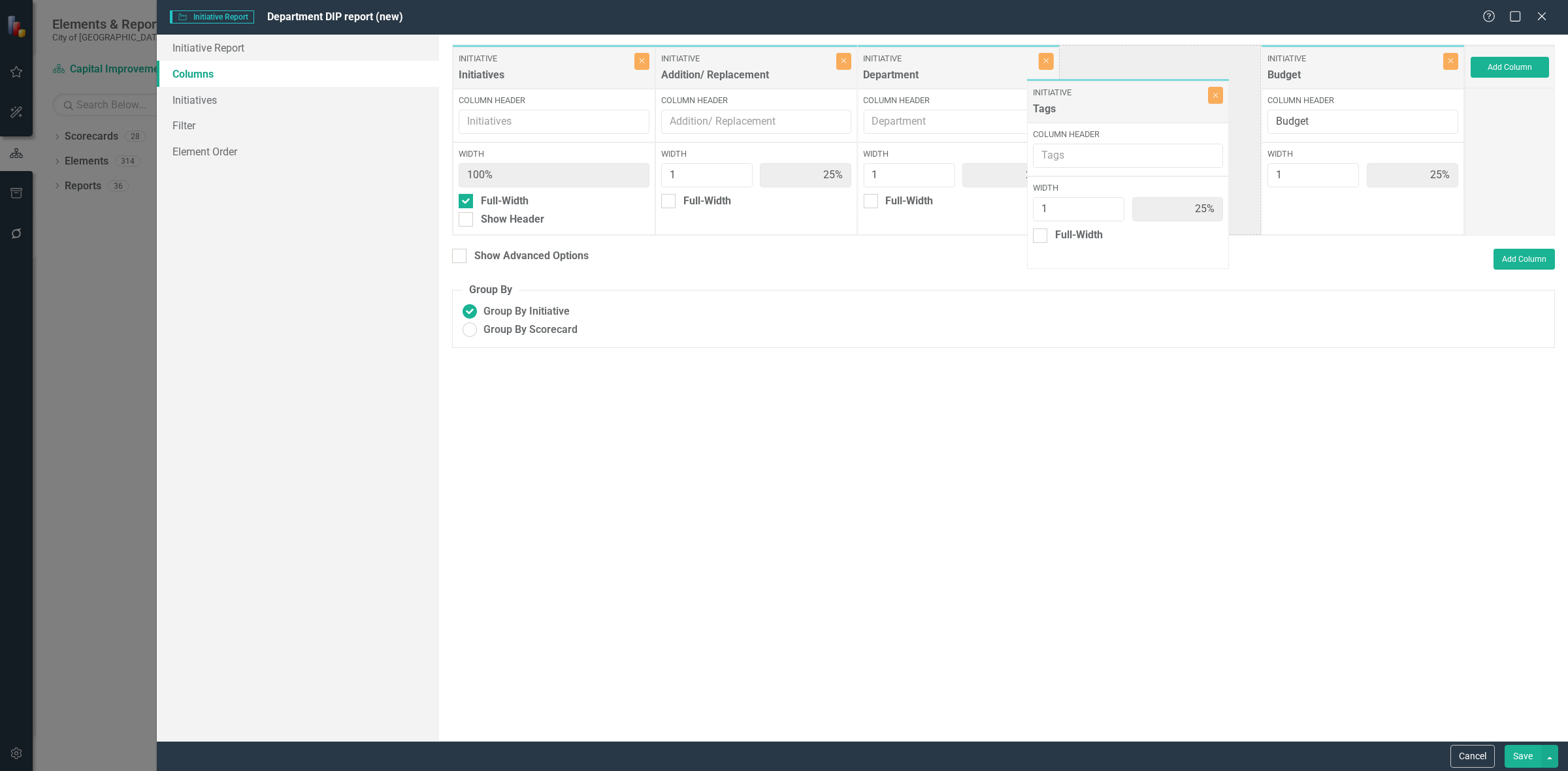
drag, startPoint x: 980, startPoint y: 85, endPoint x: 1100, endPoint y: 93, distance: 120.3
click at [1108, 93] on div "Initiative Initiatives Close Column Header Width 100% Full-Width Show Header In…" at bounding box center [959, 140] width 1013 height 192
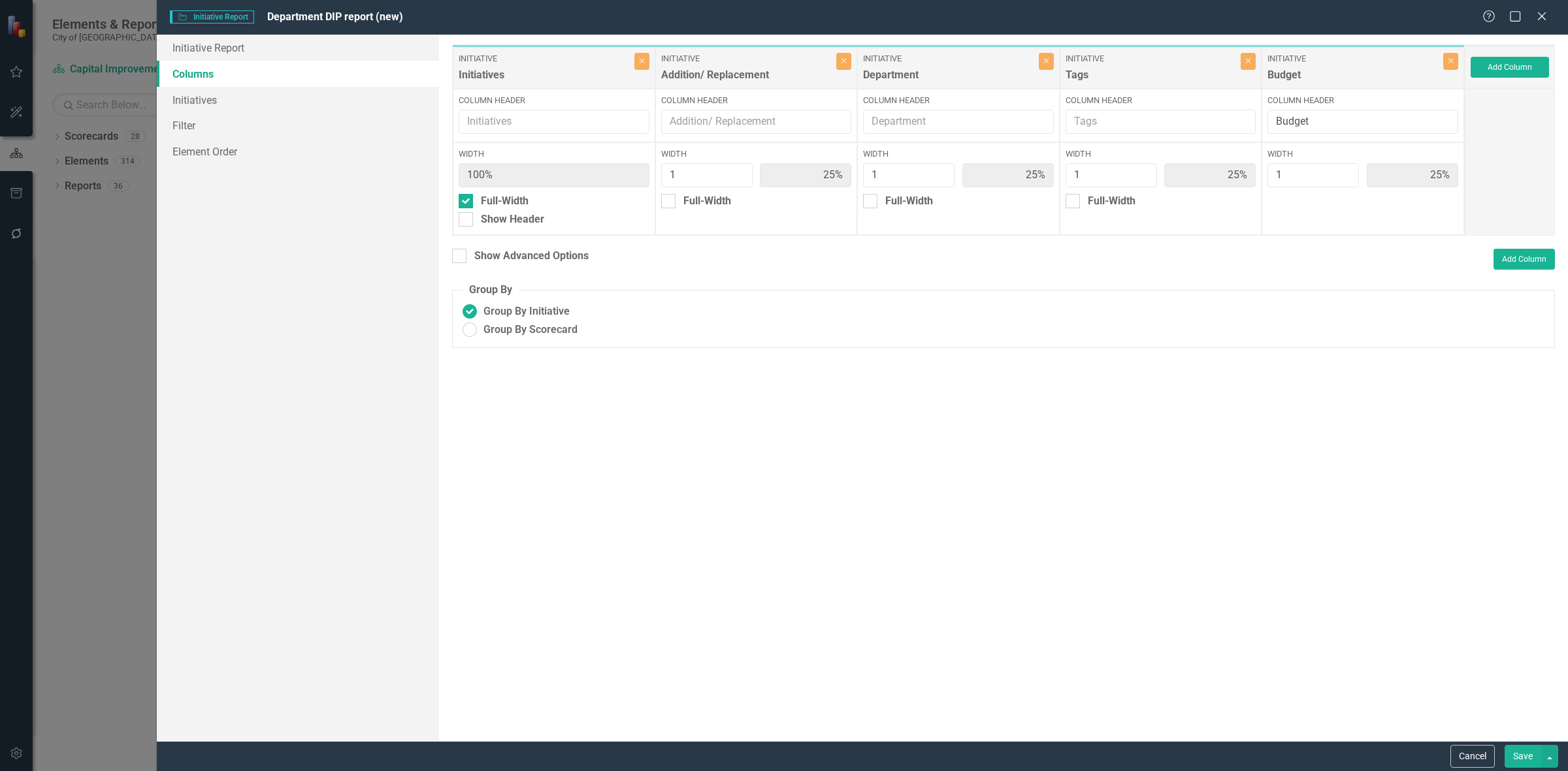
click at [1514, 747] on button "Save" at bounding box center [1522, 757] width 36 height 23
